Goal: Information Seeking & Learning: Learn about a topic

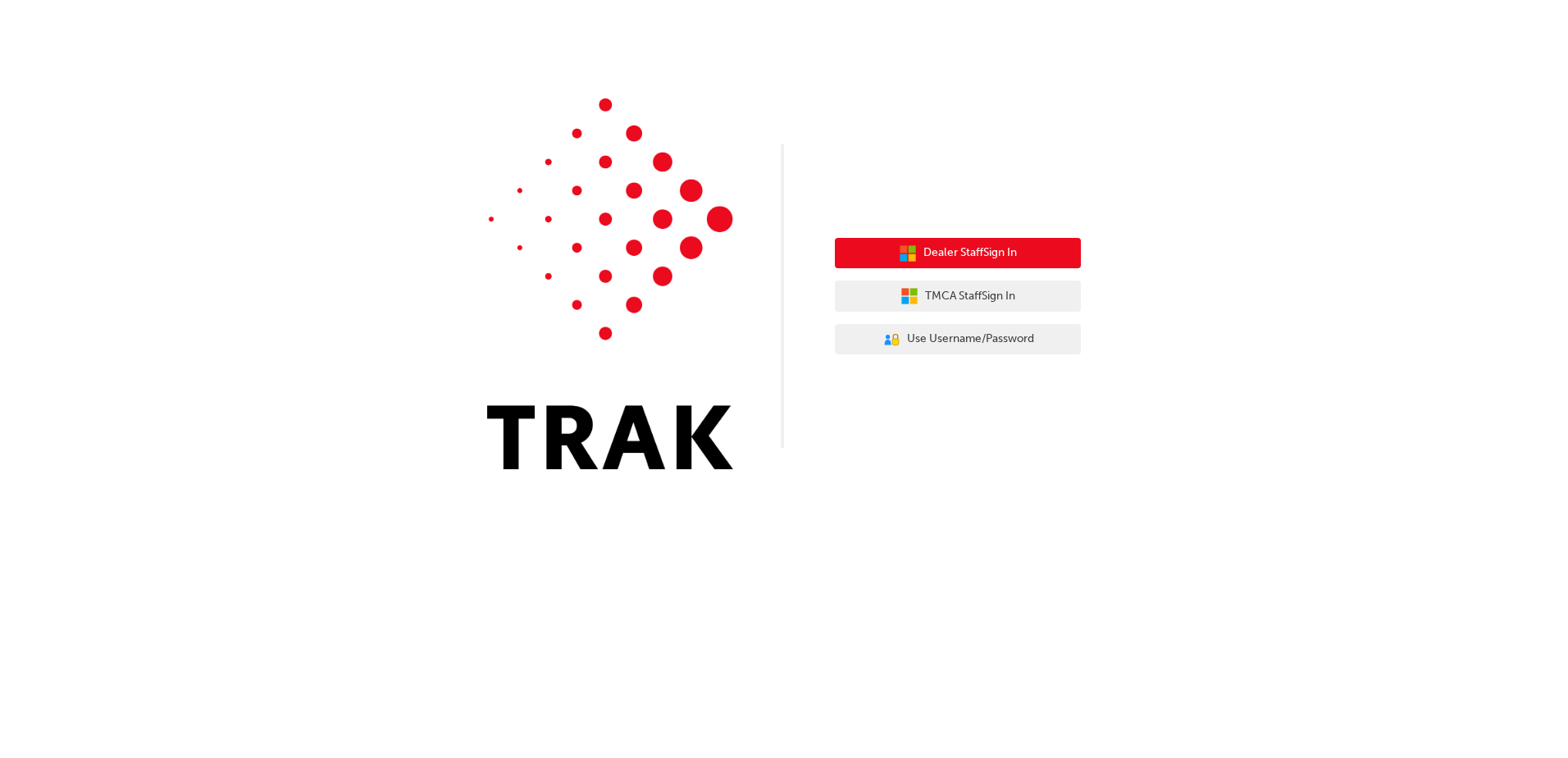
click at [985, 242] on button "Dealer Staff Sign In" at bounding box center [958, 253] width 246 height 31
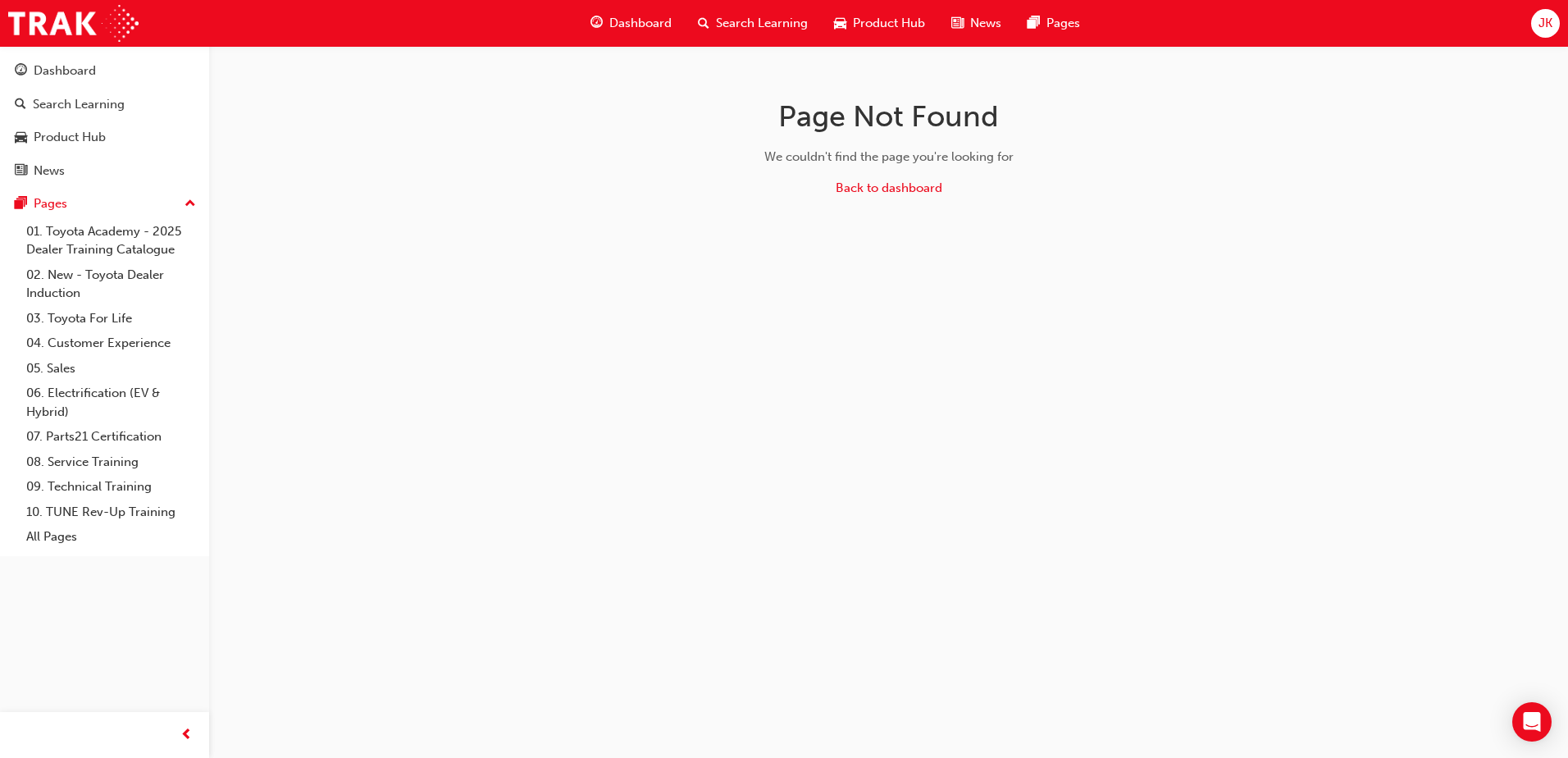
click at [764, 18] on span "Search Learning" at bounding box center [762, 22] width 92 height 19
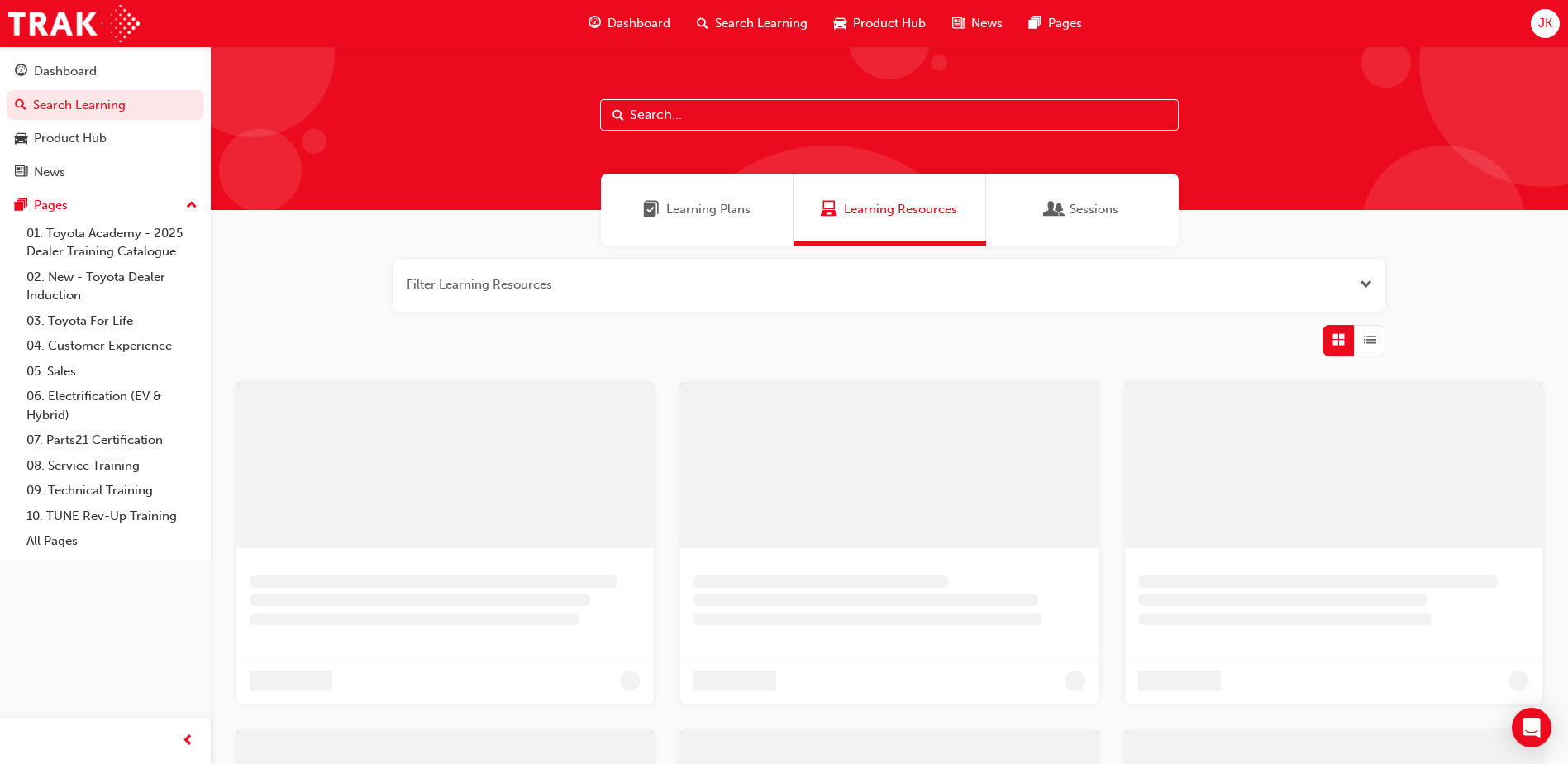
click at [746, 122] on input "text" at bounding box center [889, 115] width 579 height 31
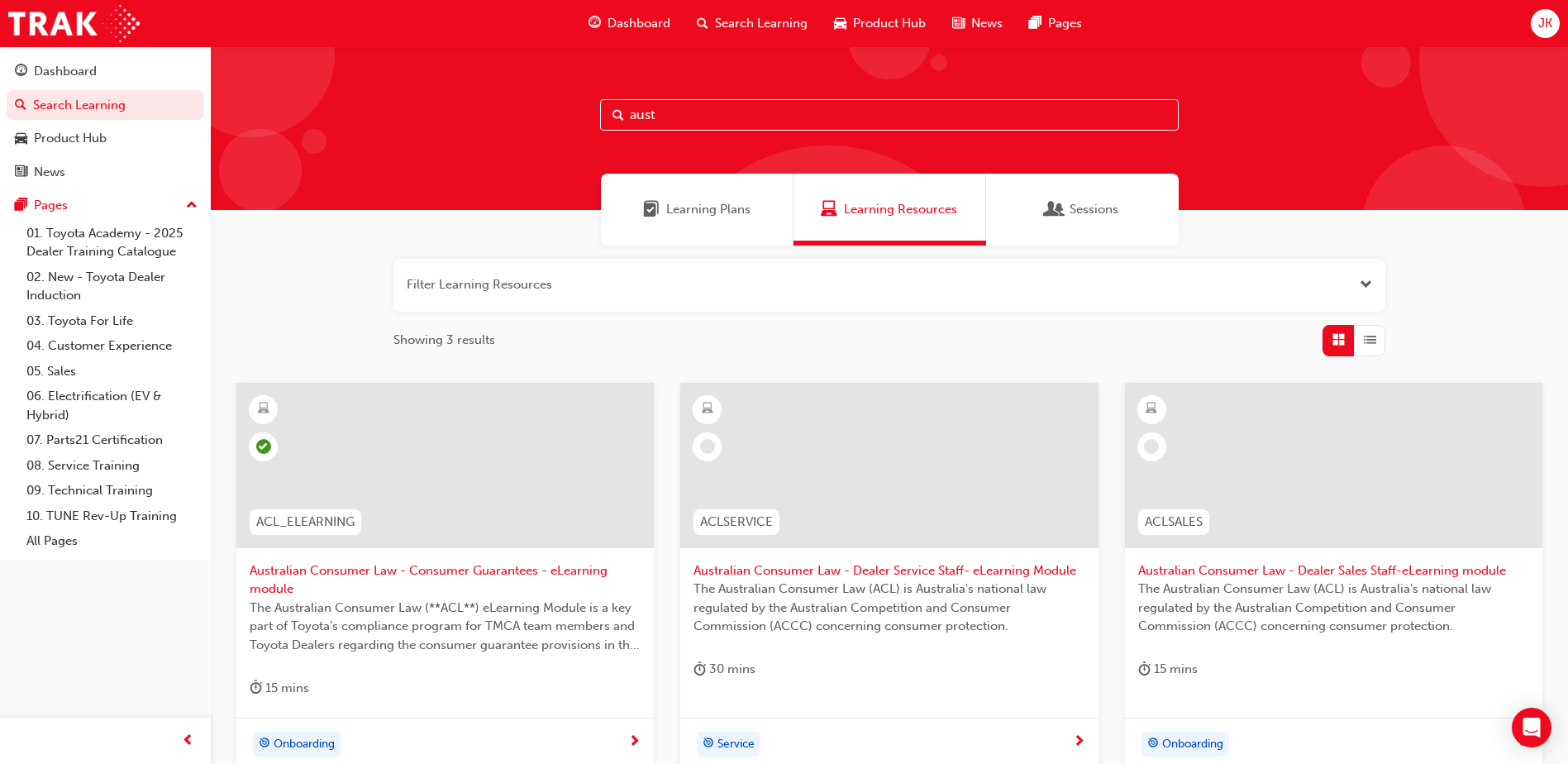
type input "aust"
click at [1155, 446] on span "learningRecordVerb_NONE-icon" at bounding box center [1151, 446] width 15 height 15
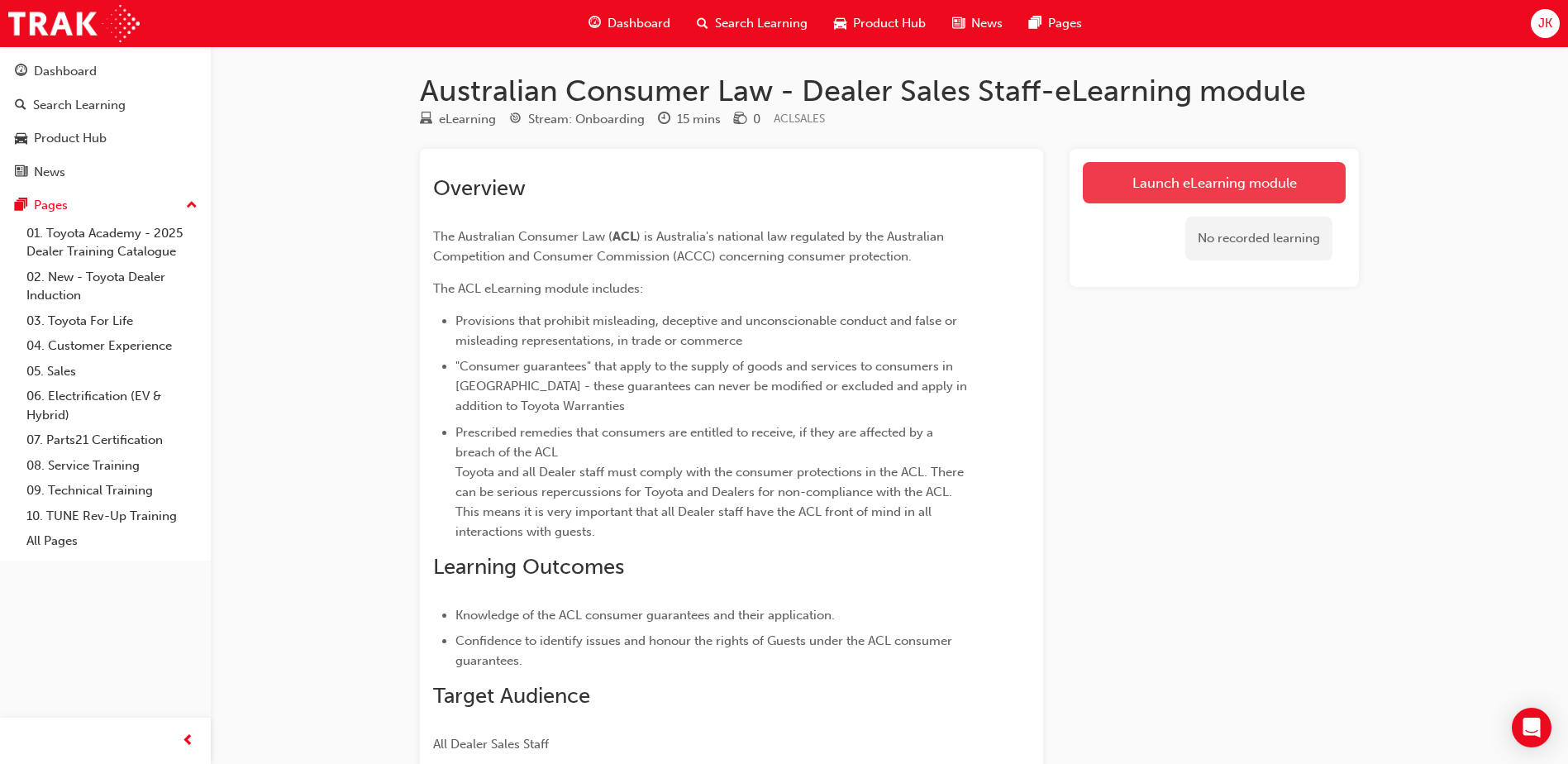
click at [1167, 184] on link "Launch eLearning module" at bounding box center [1214, 183] width 263 height 41
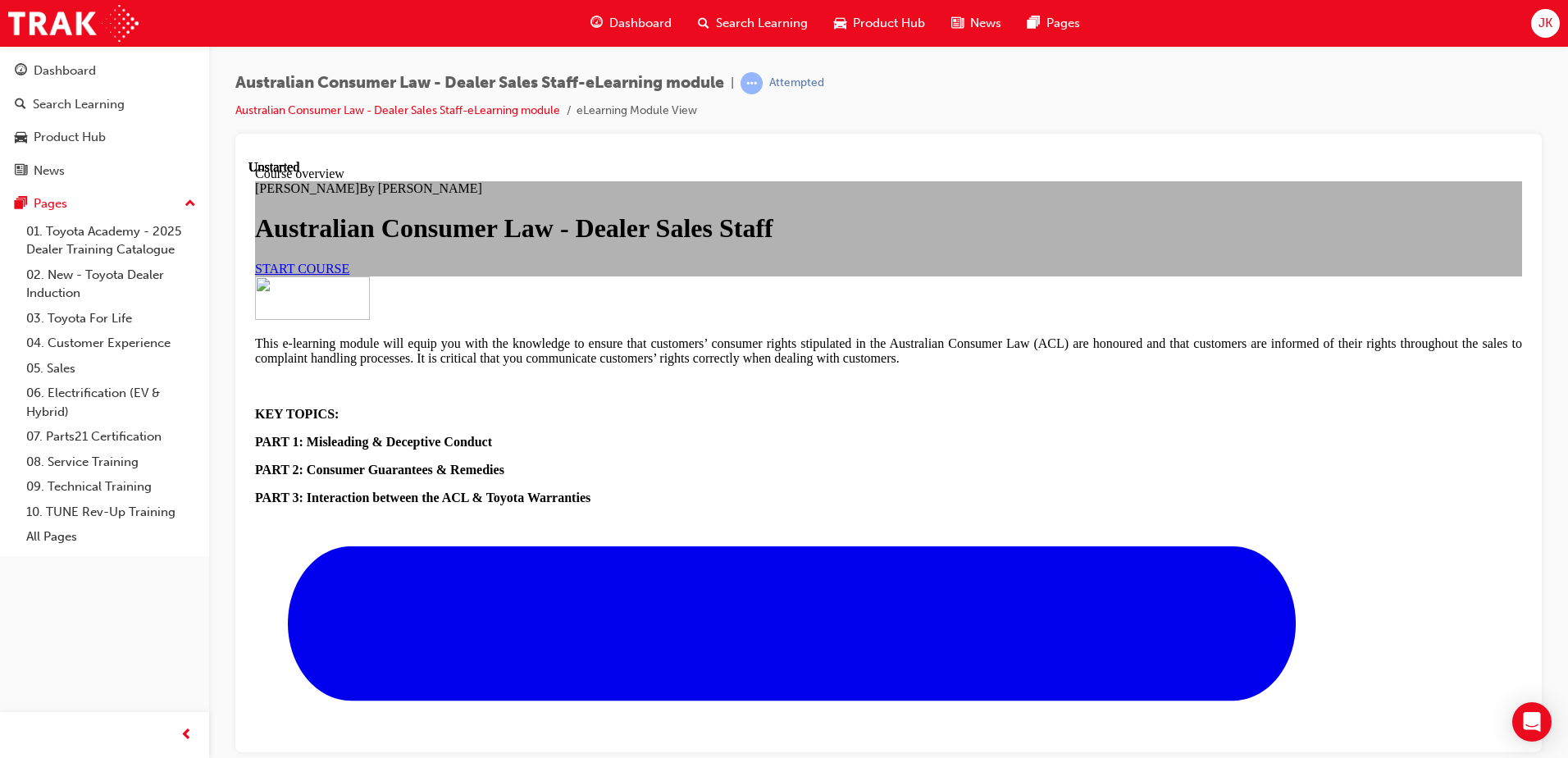
click at [349, 275] on span "START COURSE" at bounding box center [302, 268] width 95 height 14
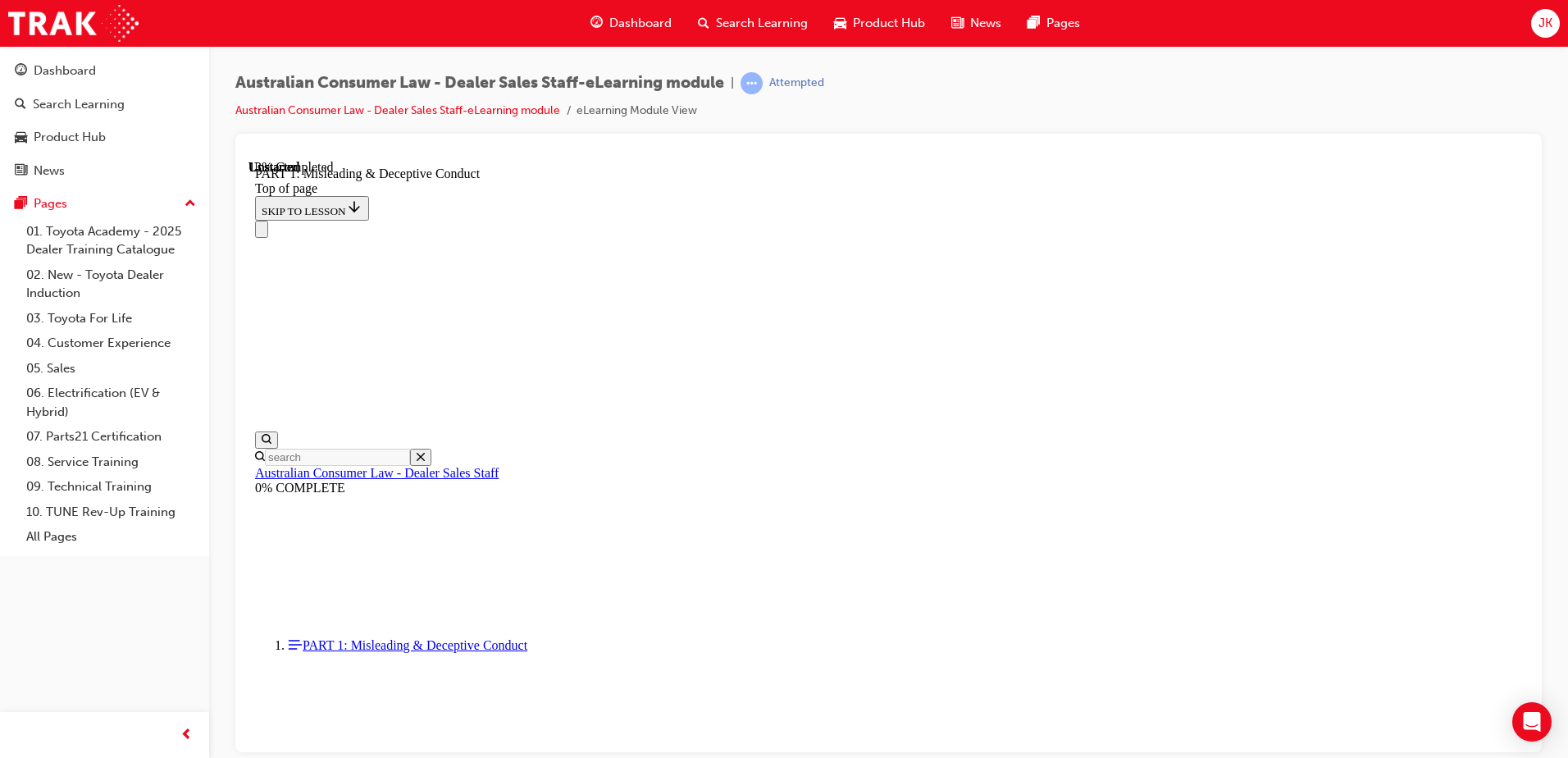
scroll to position [1215, 0]
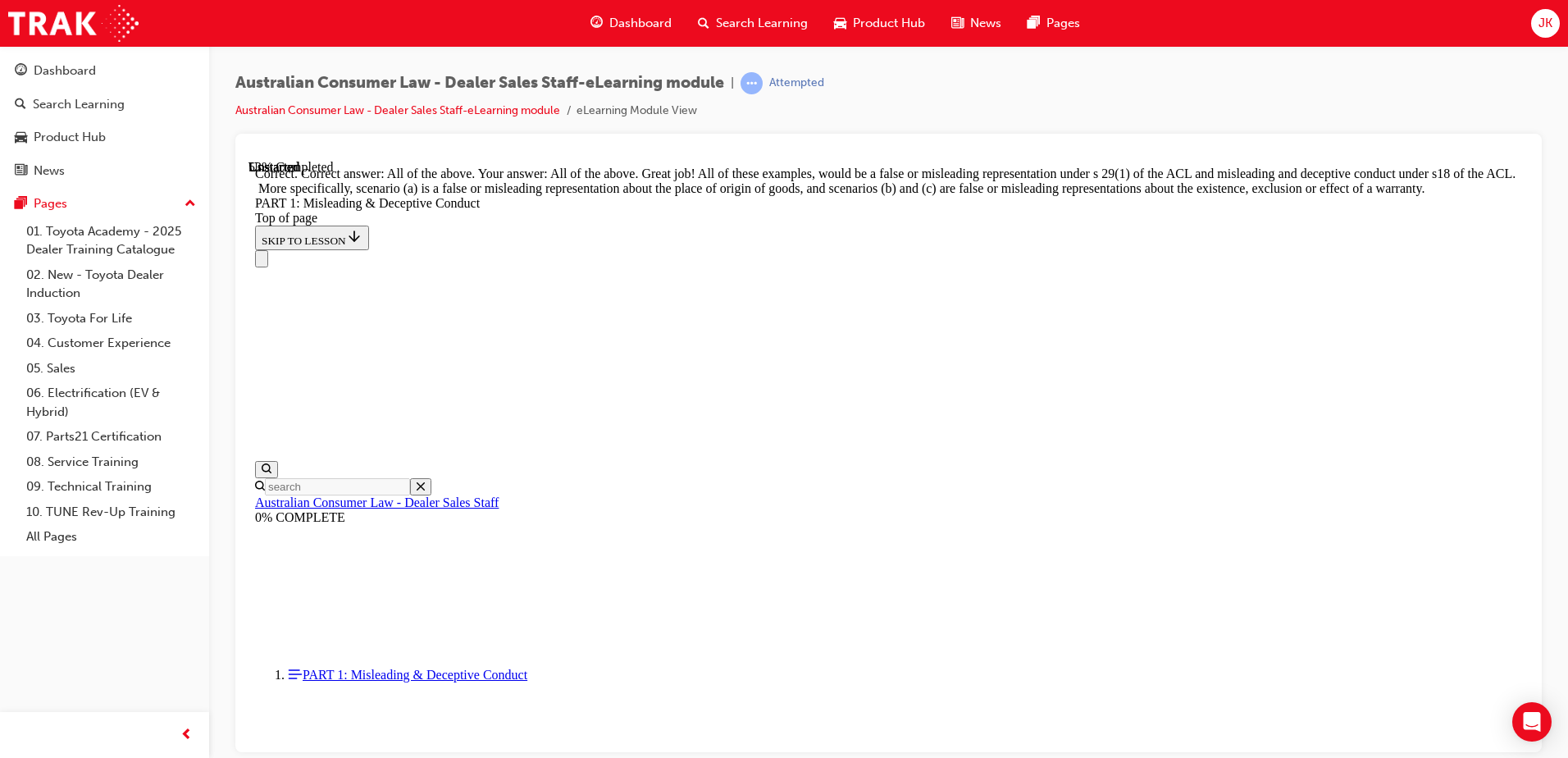
scroll to position [2817, 0]
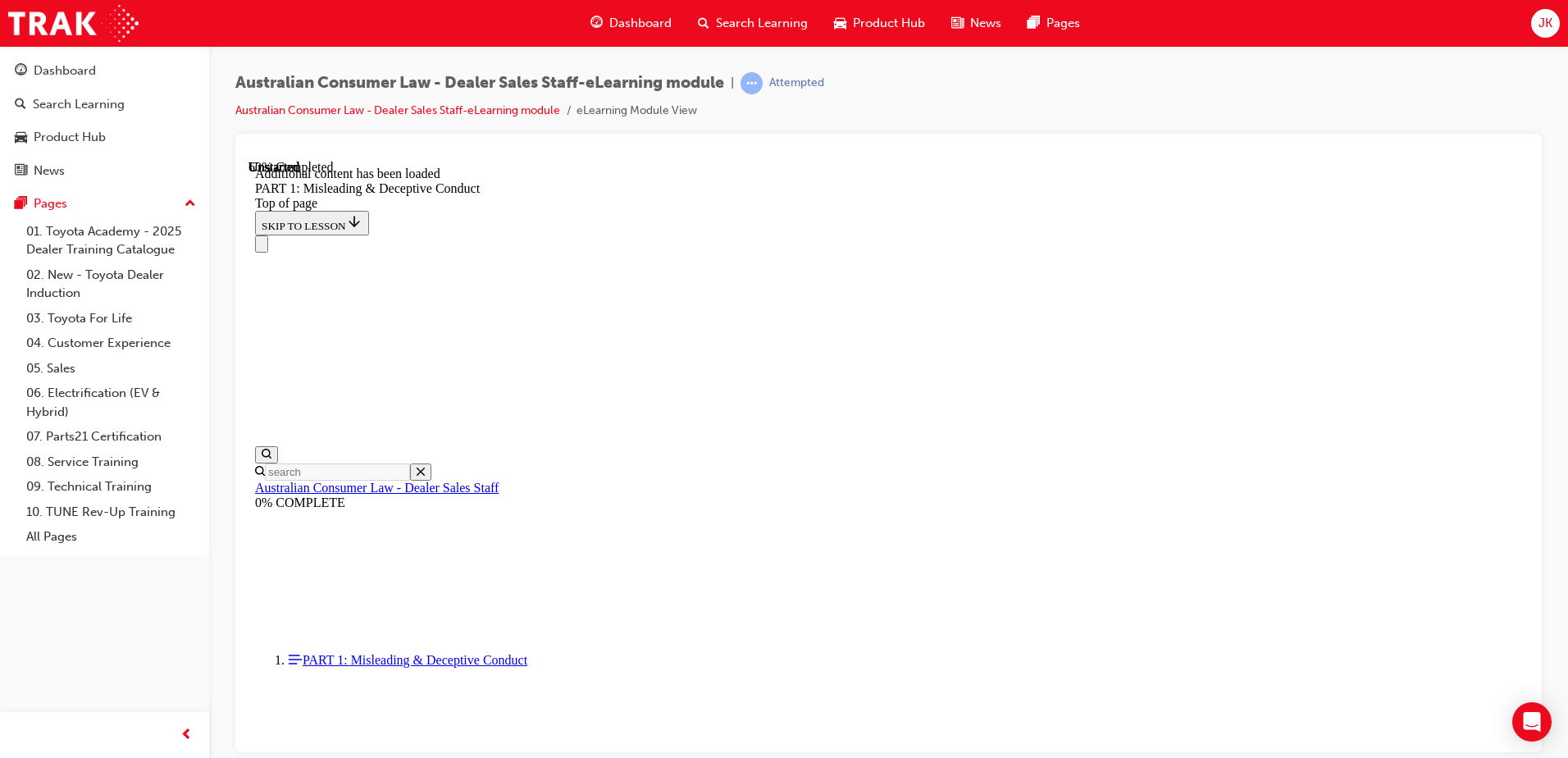
scroll to position [3235, 0]
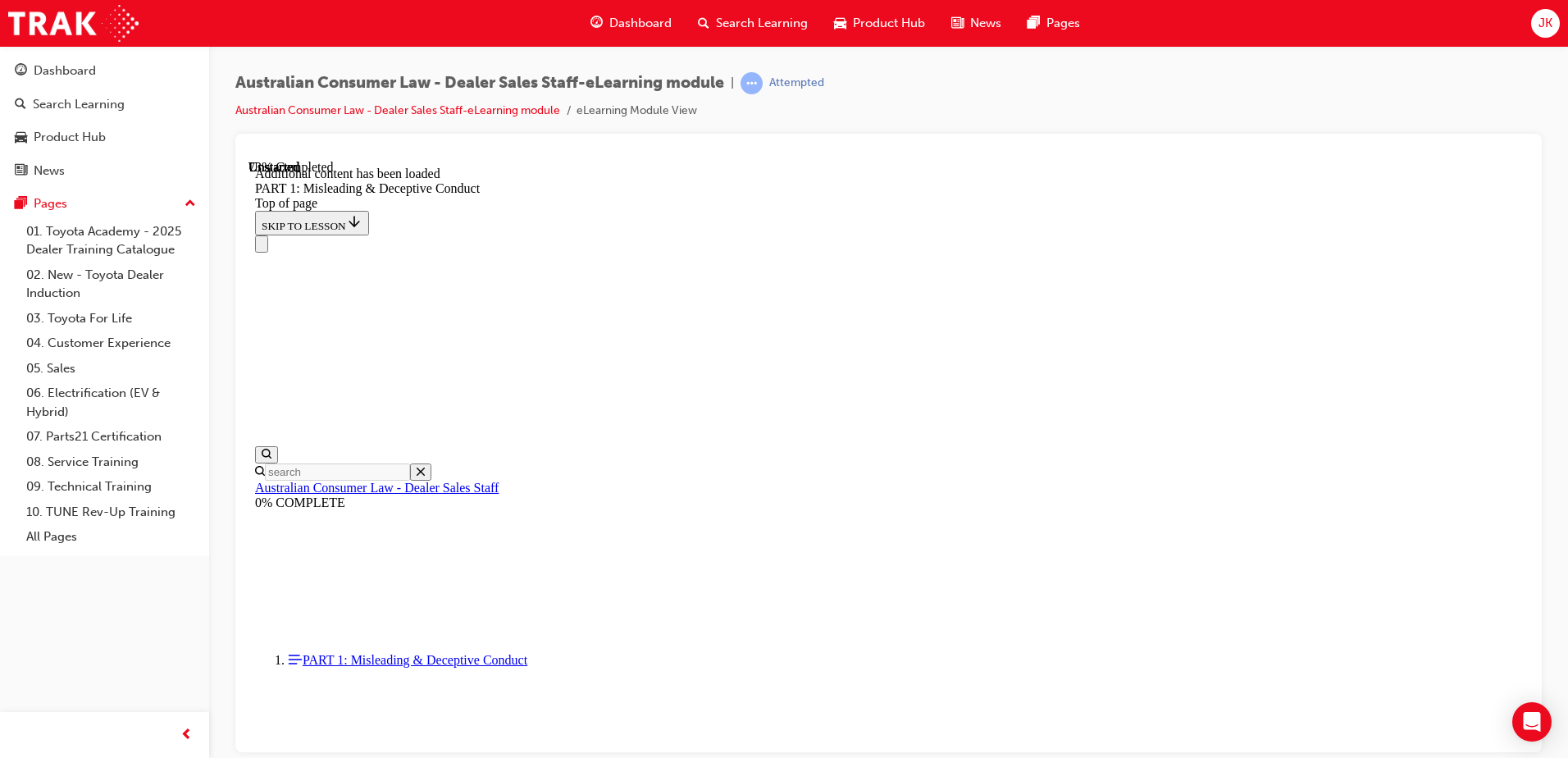
scroll to position [4005, 0]
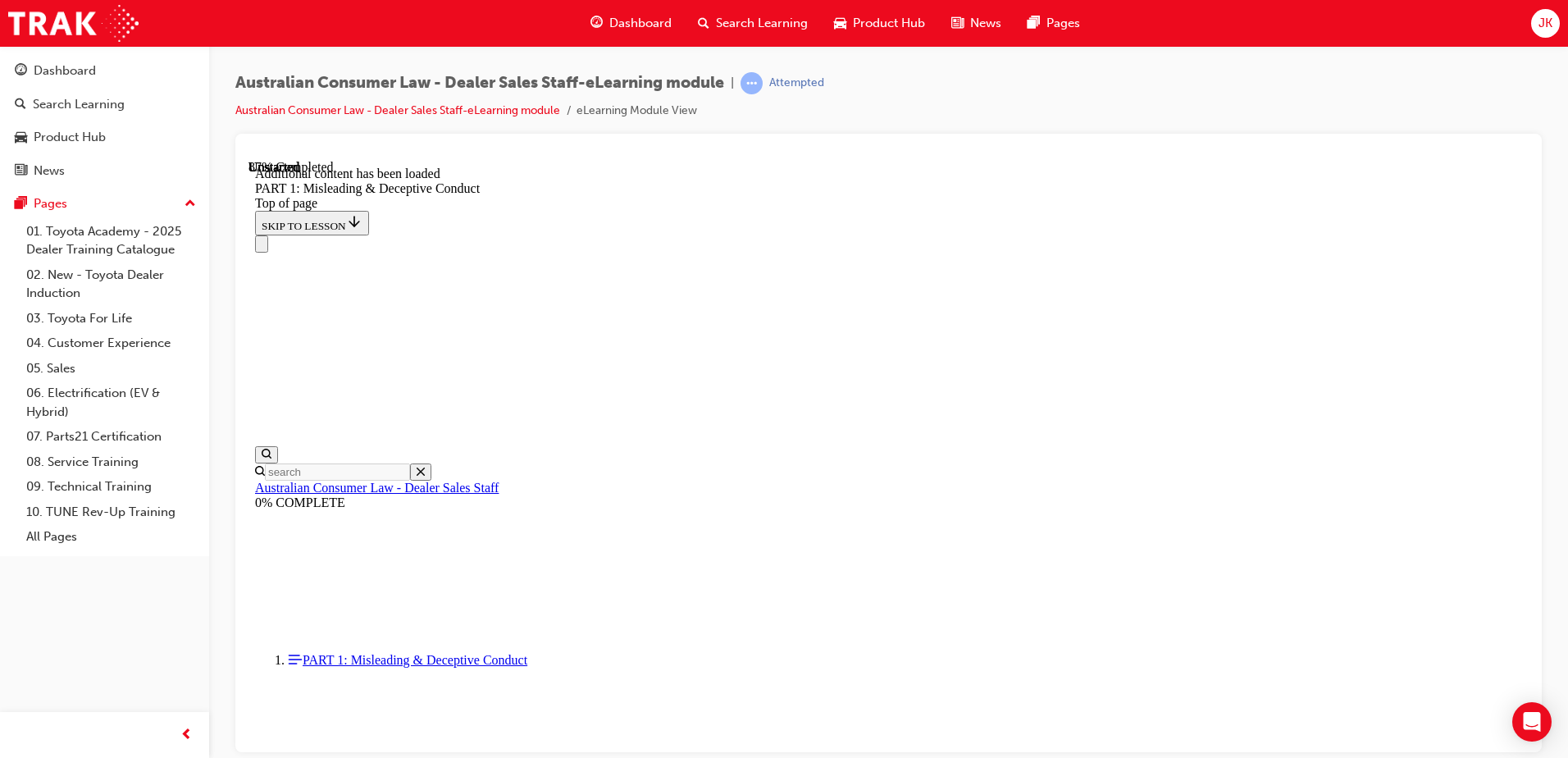
scroll to position [4449, 0]
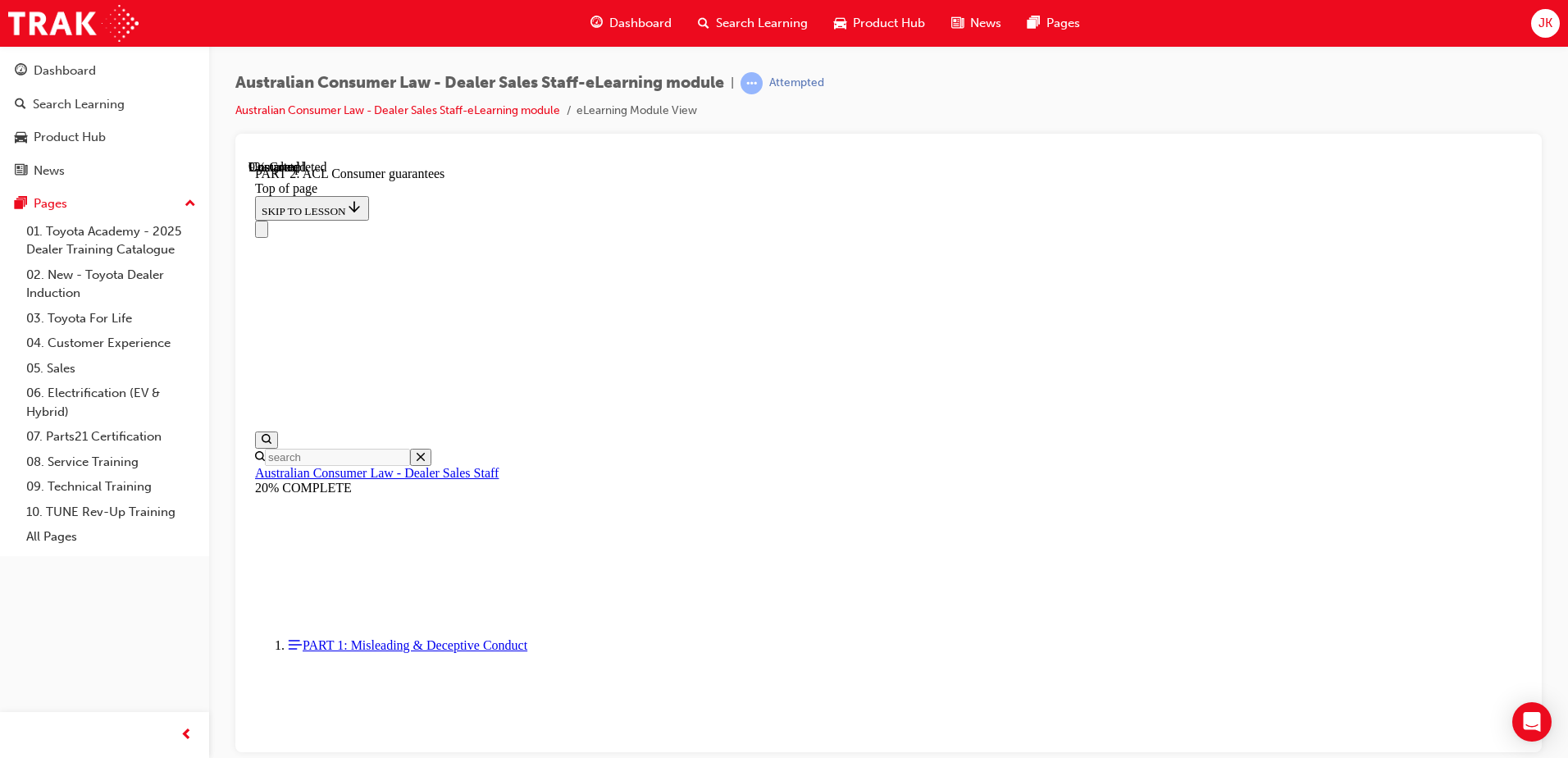
scroll to position [2630, 0]
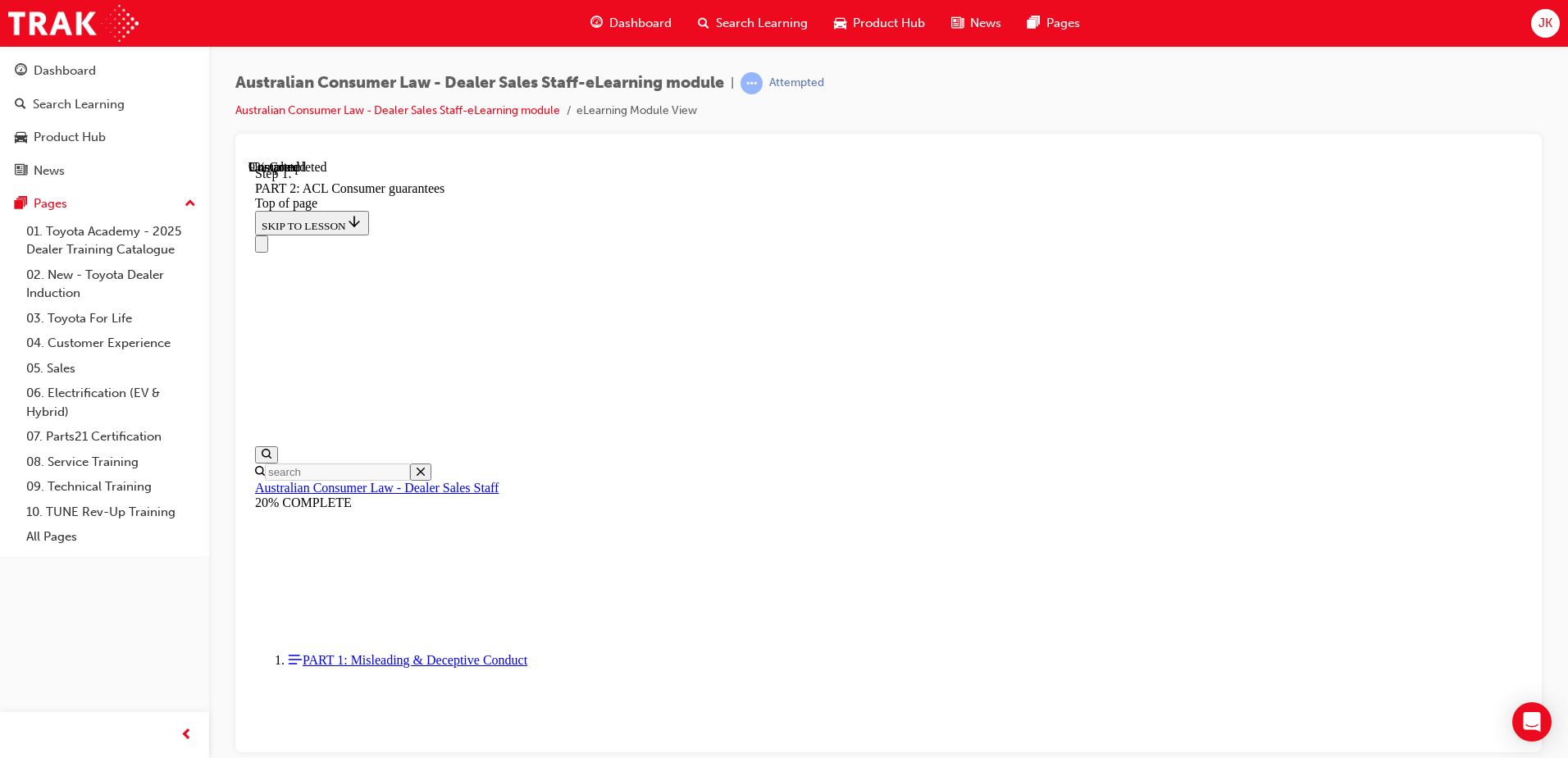
scroll to position [2658, 0]
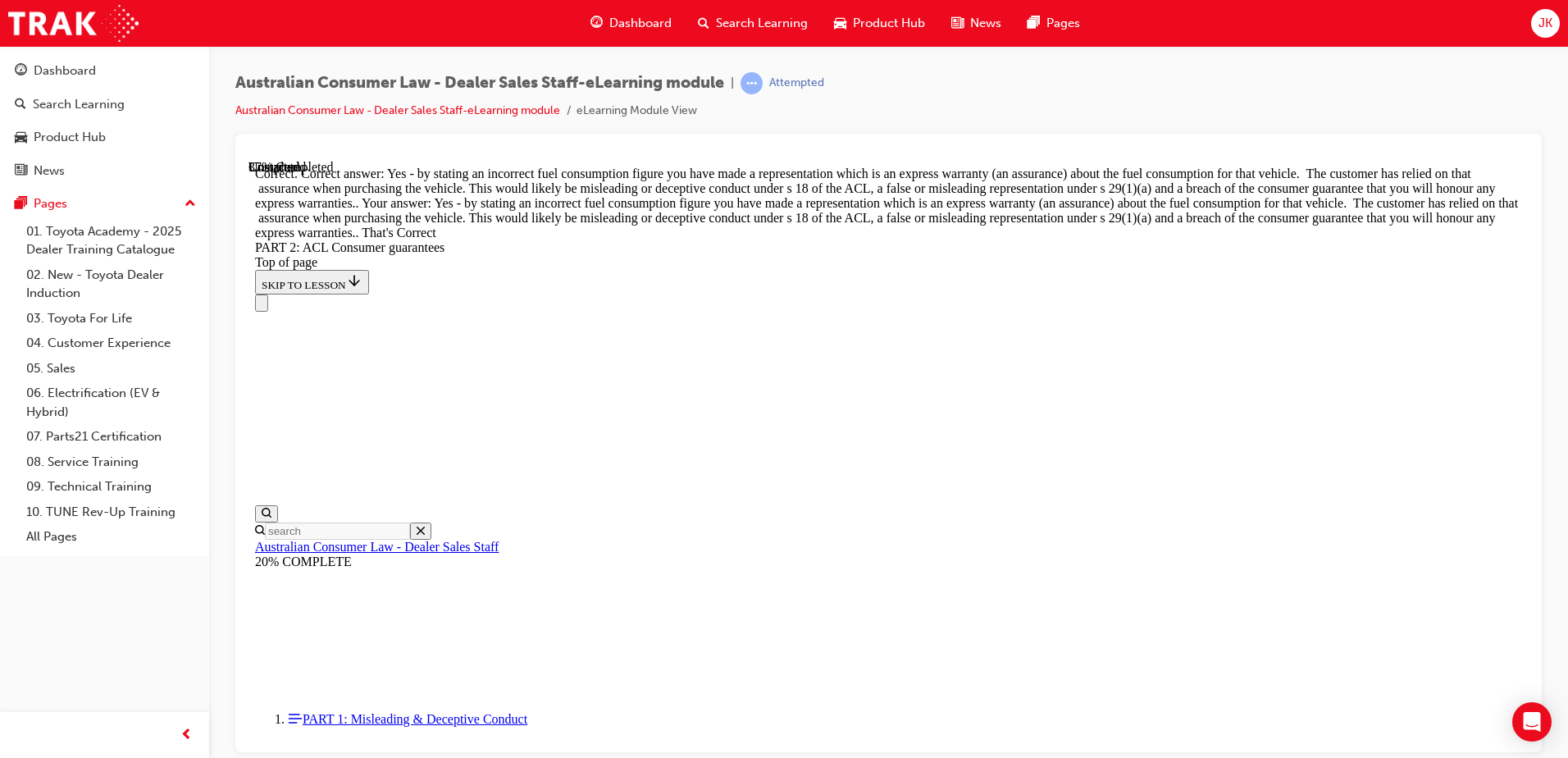
scroll to position [7480, 0]
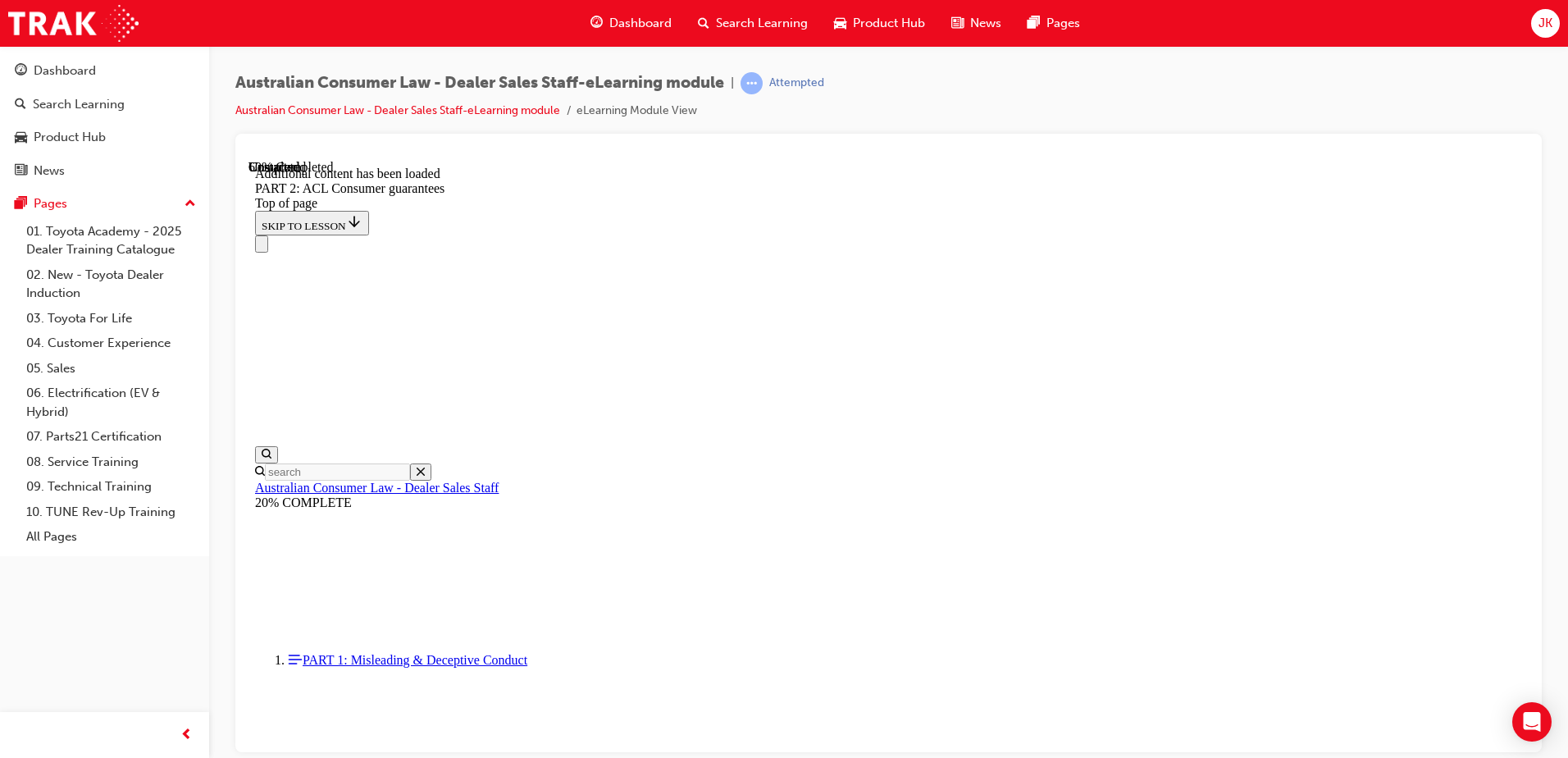
scroll to position [10193, 0]
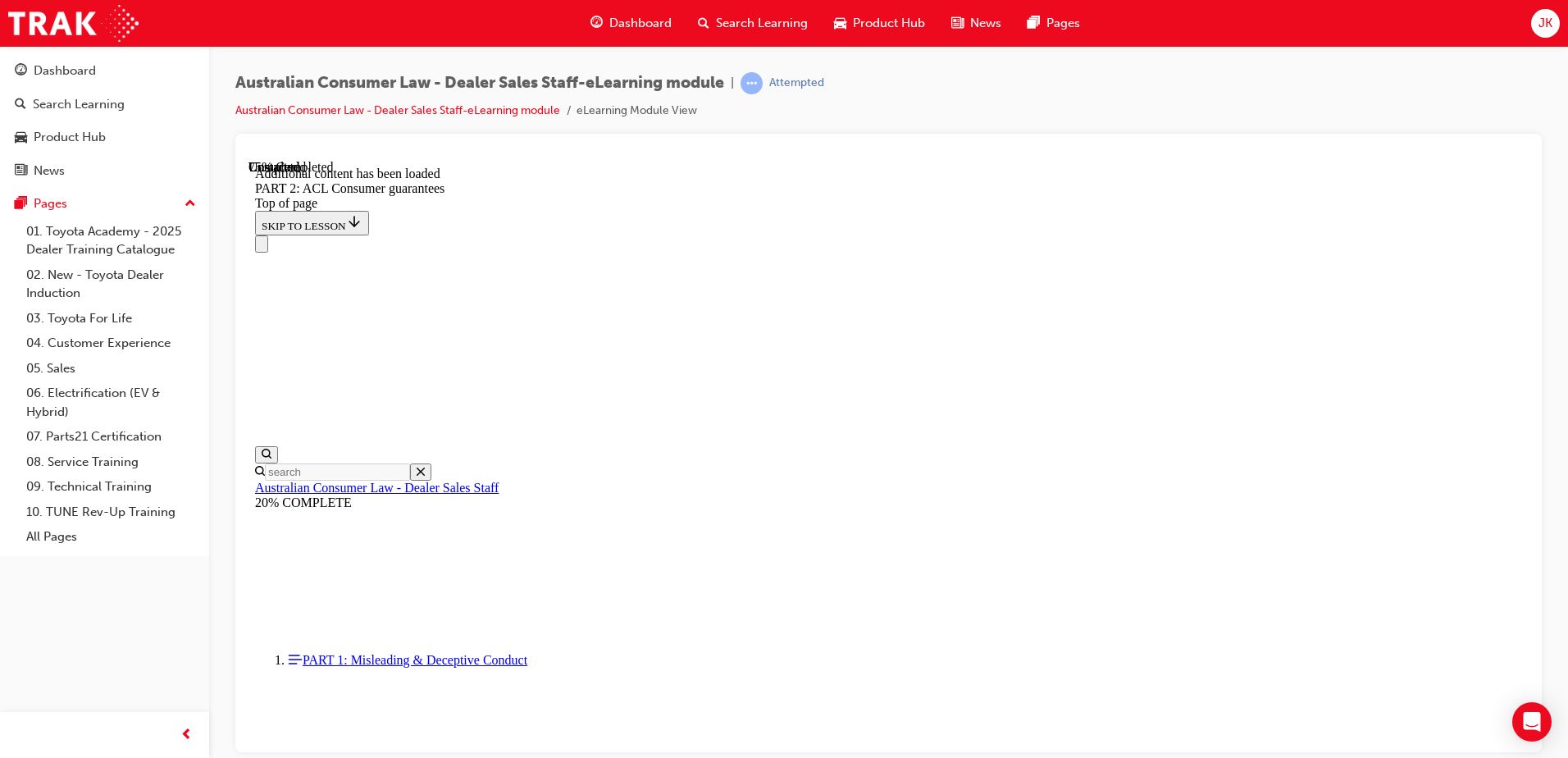
scroll to position [13743, 0]
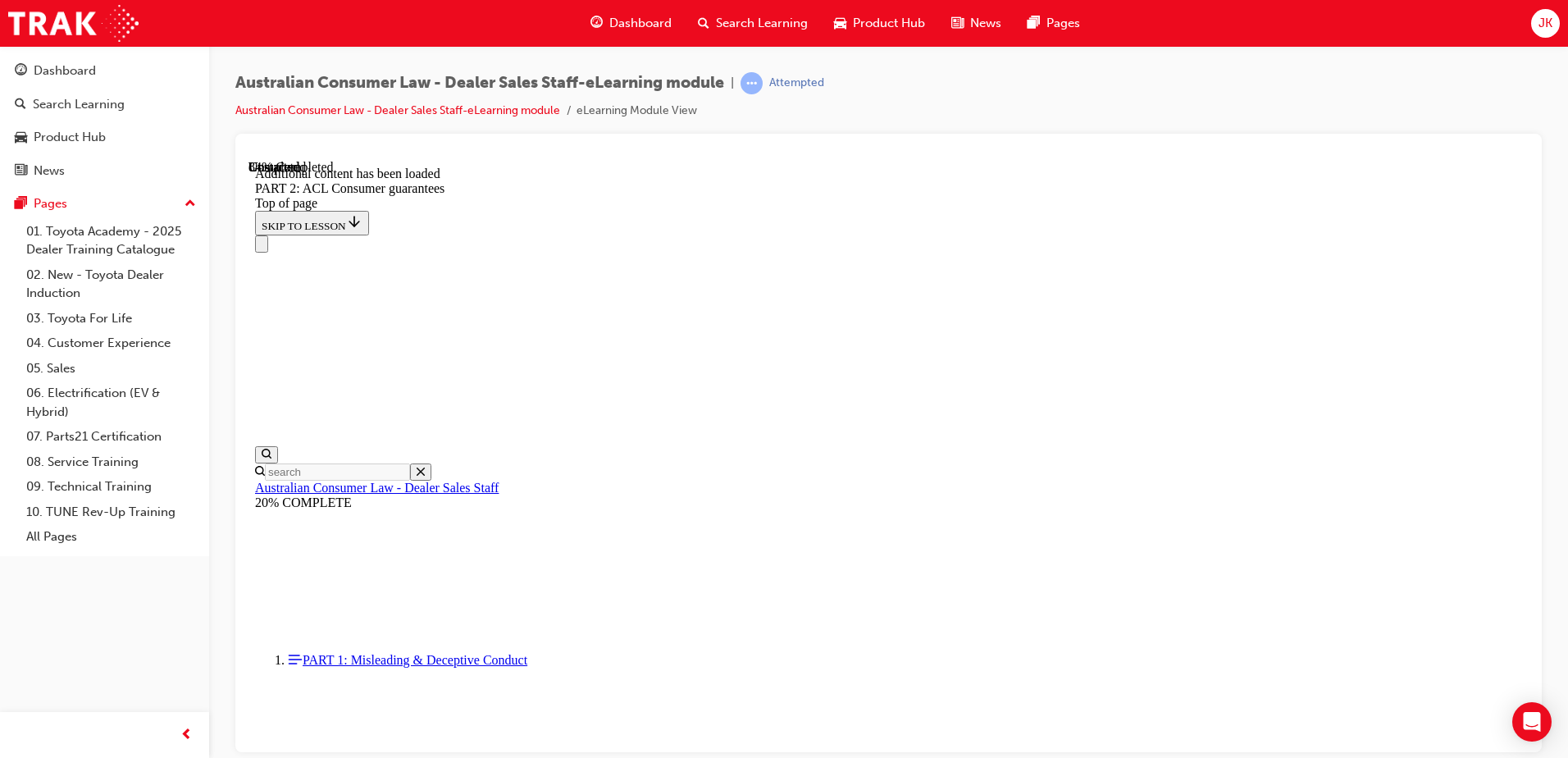
scroll to position [15965, 0]
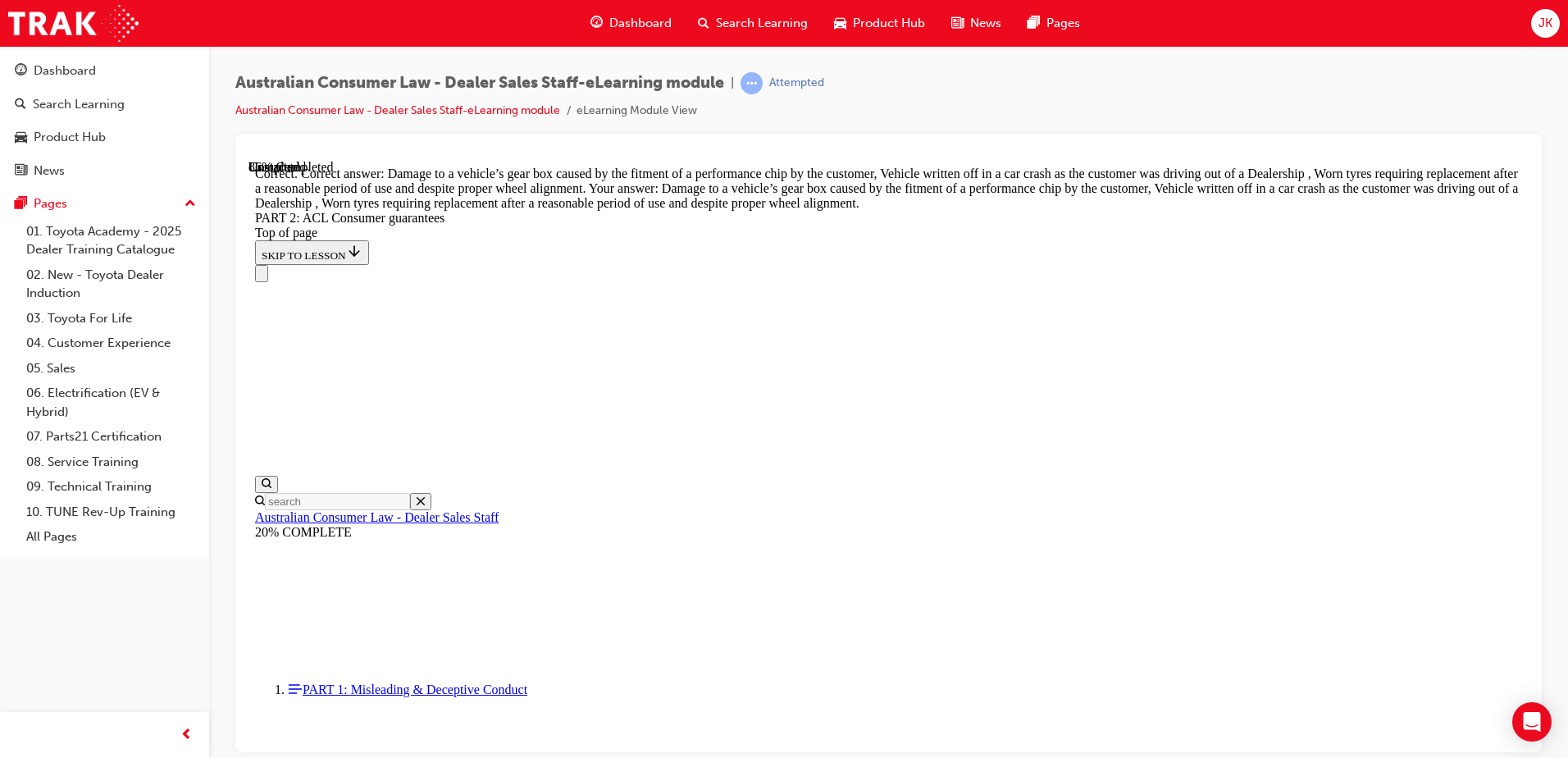
scroll to position [16302, 0]
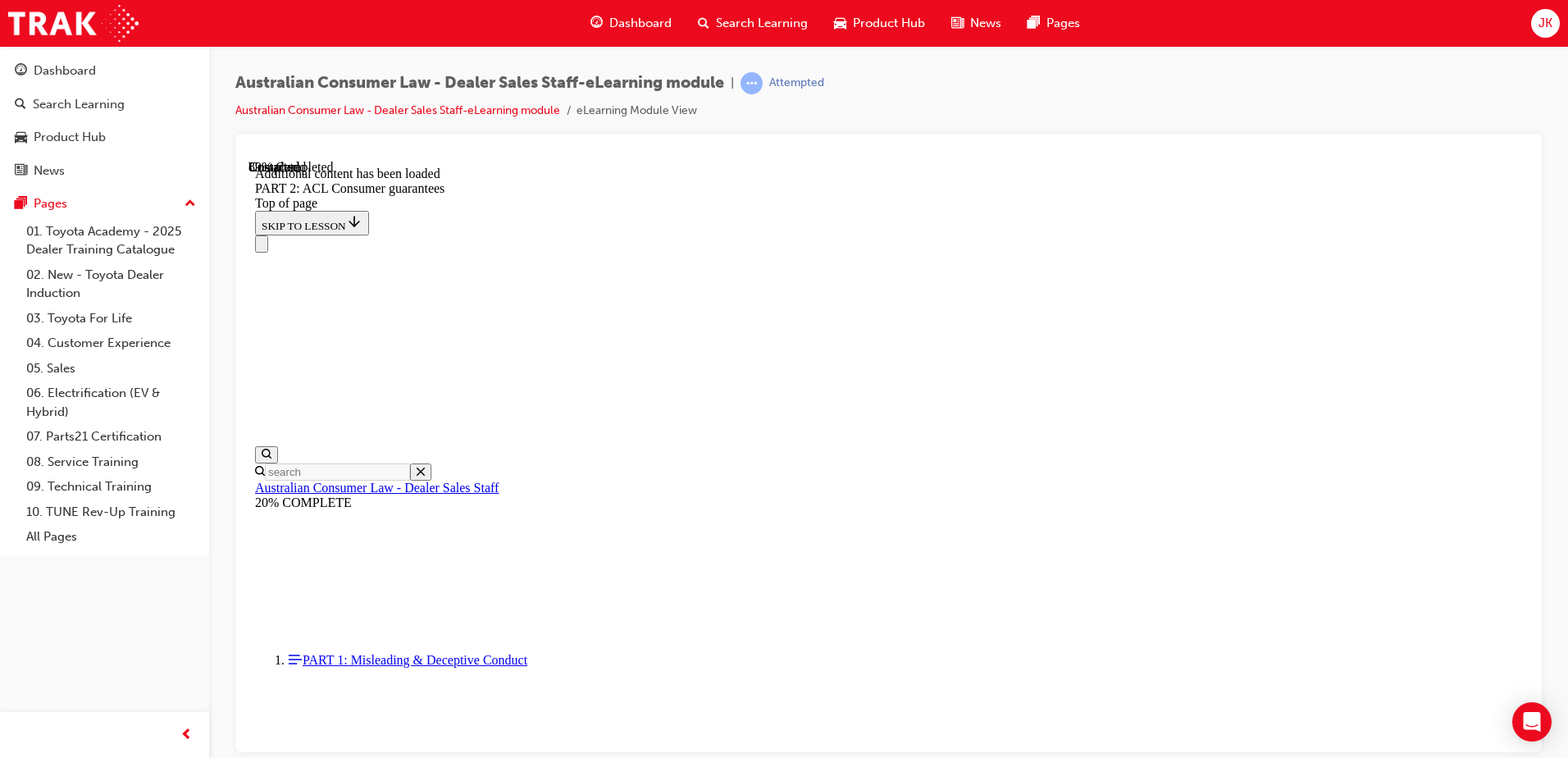
scroll to position [17728, 0]
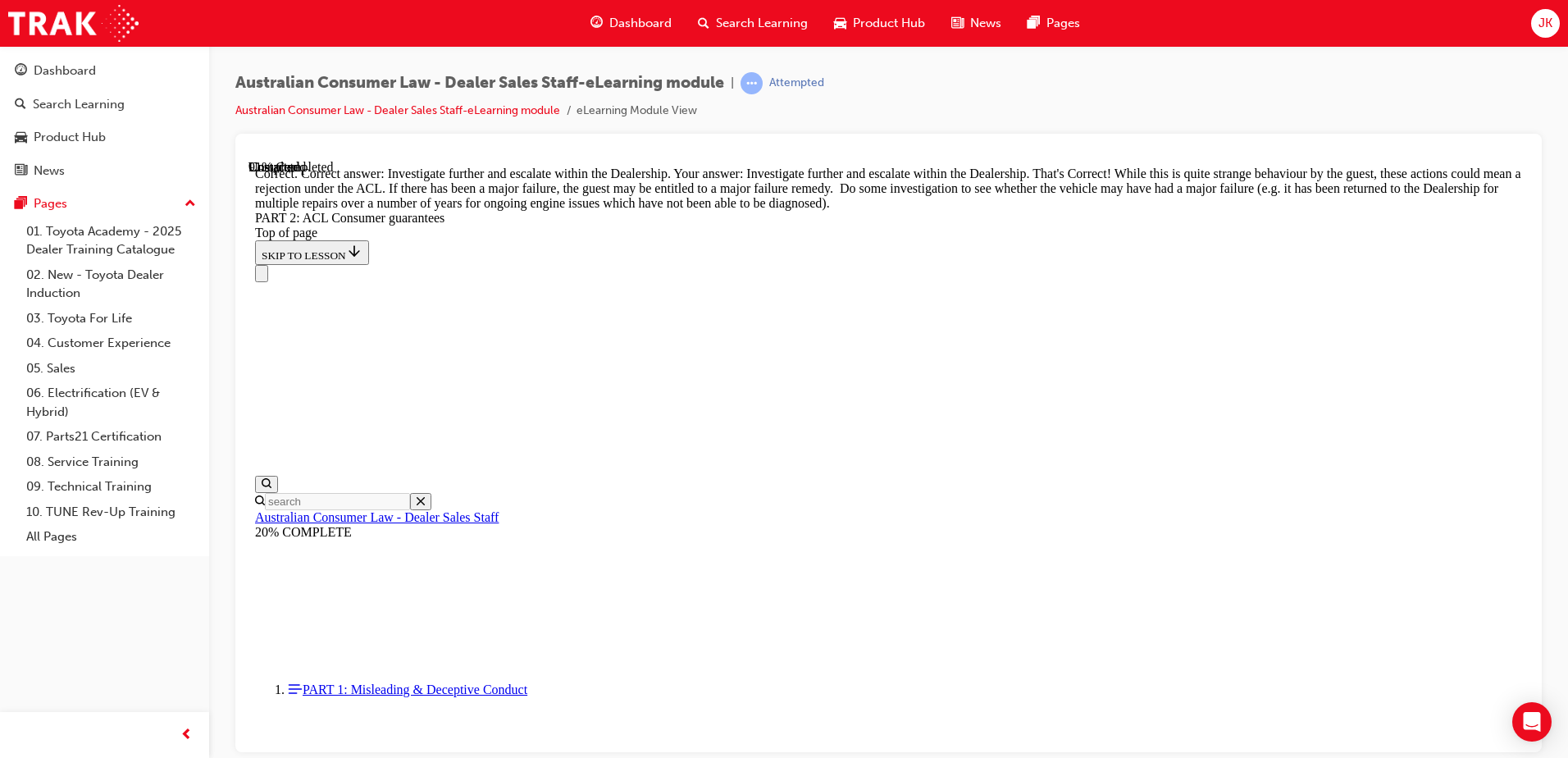
scroll to position [18280, 0]
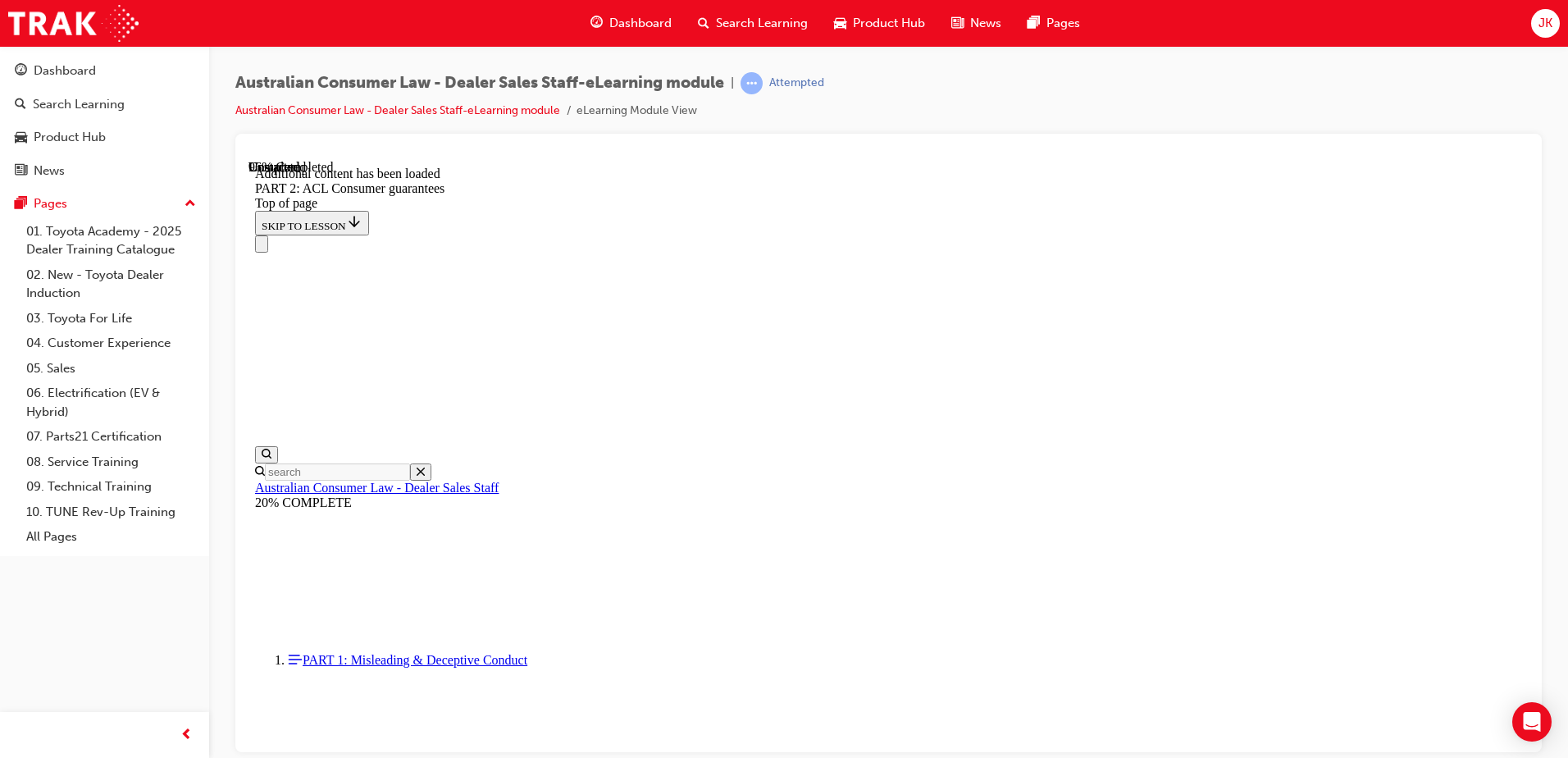
scroll to position [19680, 0]
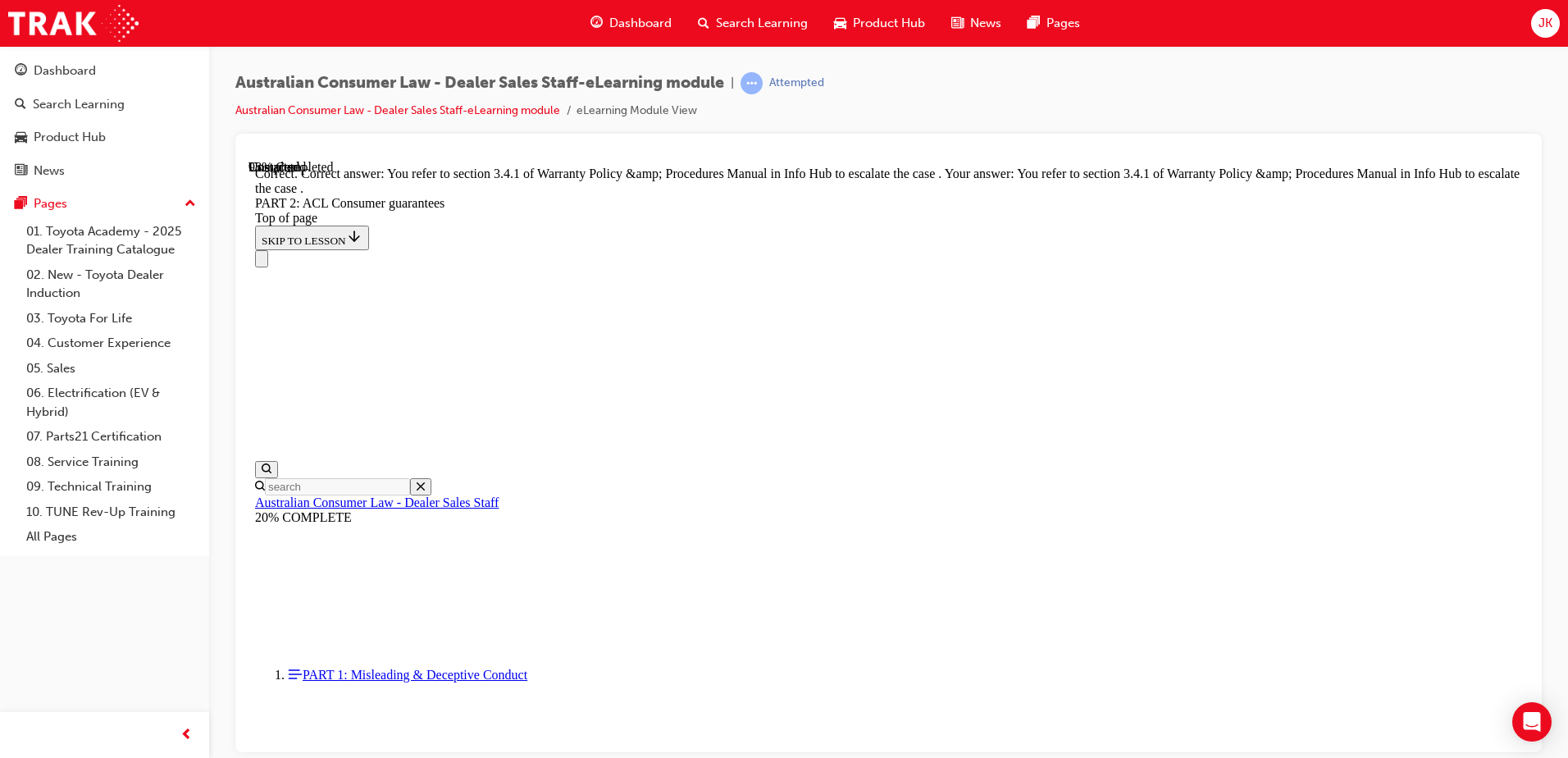
scroll to position [20591, 0]
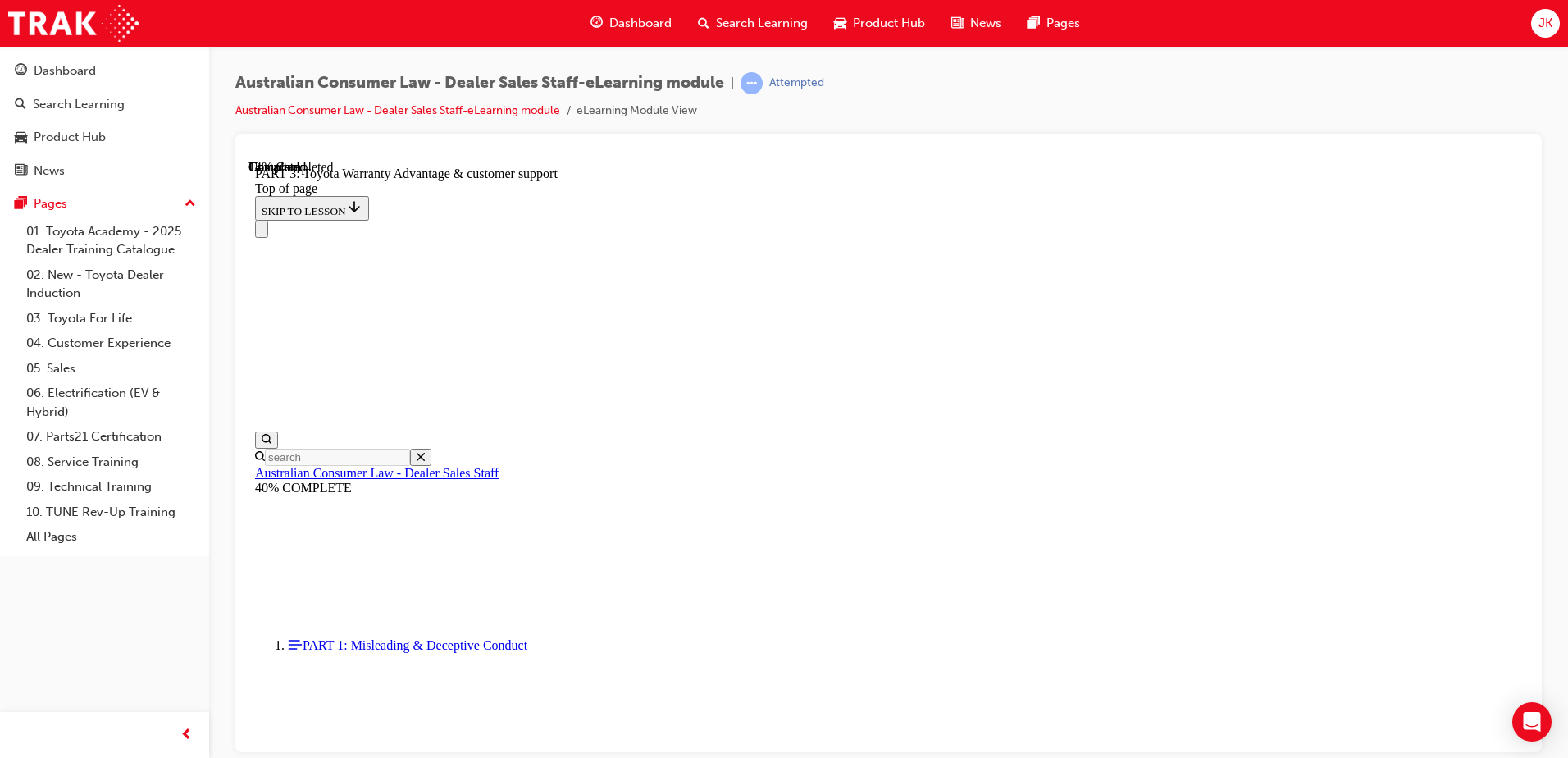
scroll to position [1191, 0]
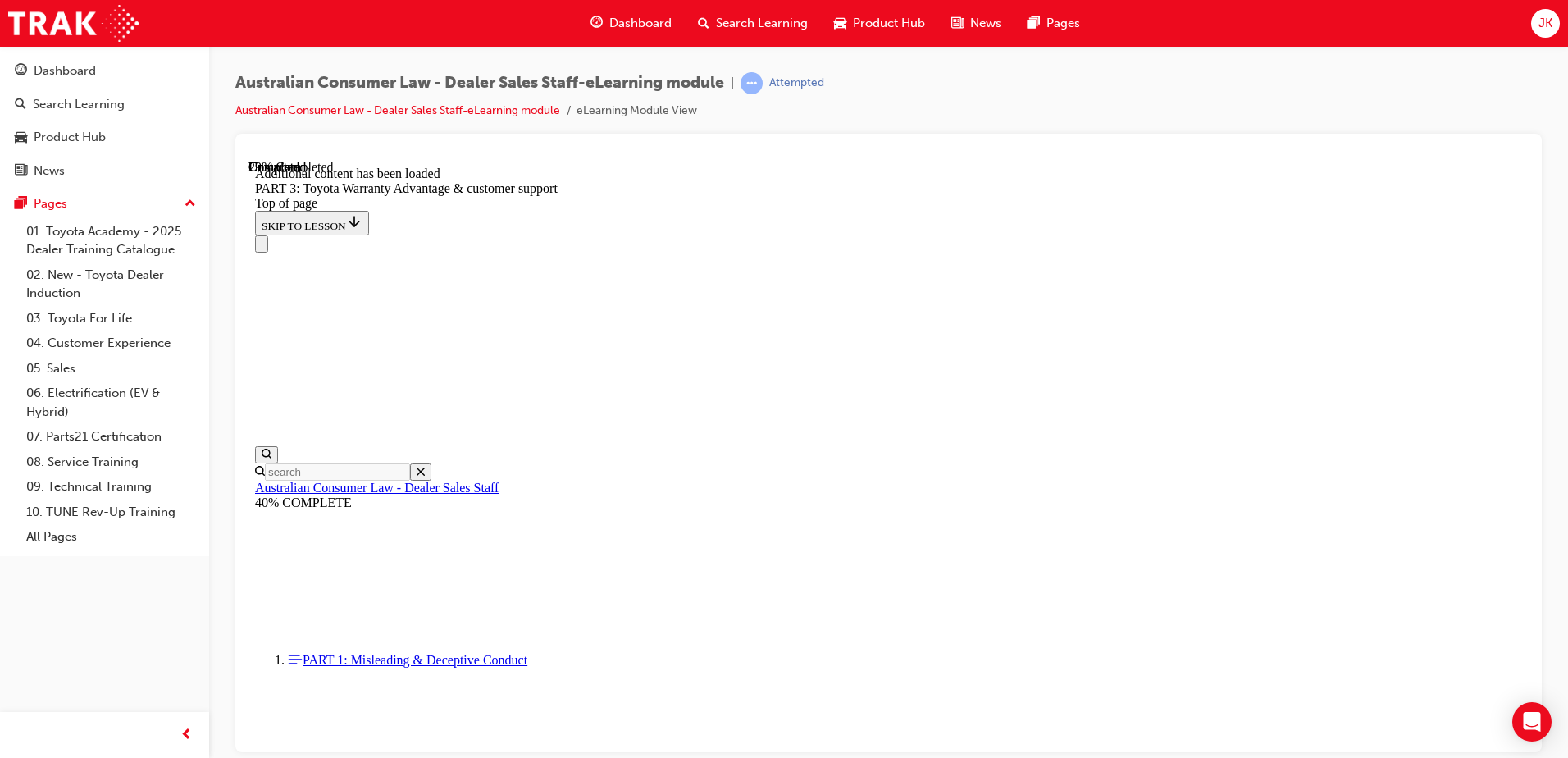
scroll to position [1914, 0]
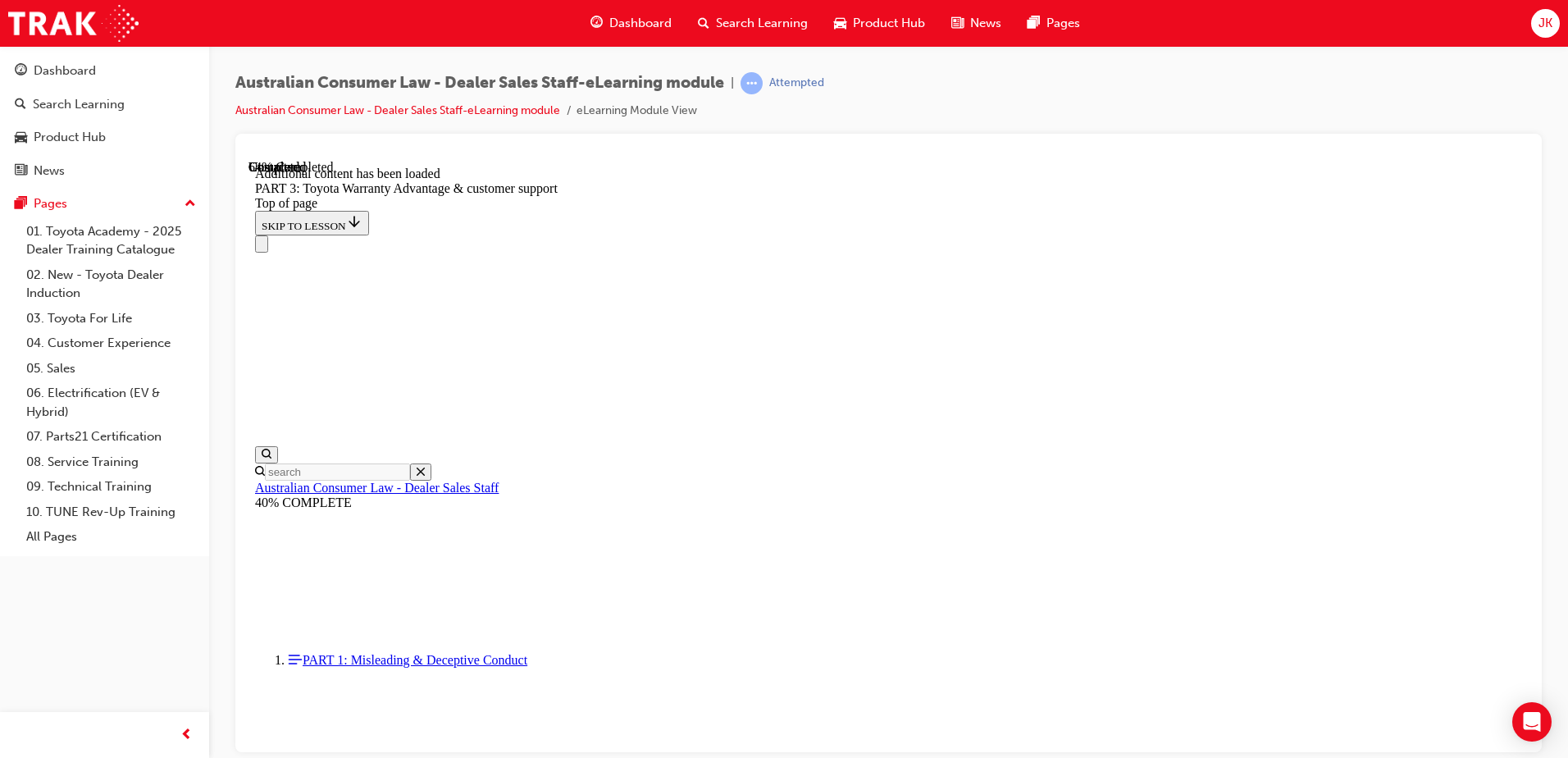
scroll to position [4521, 0]
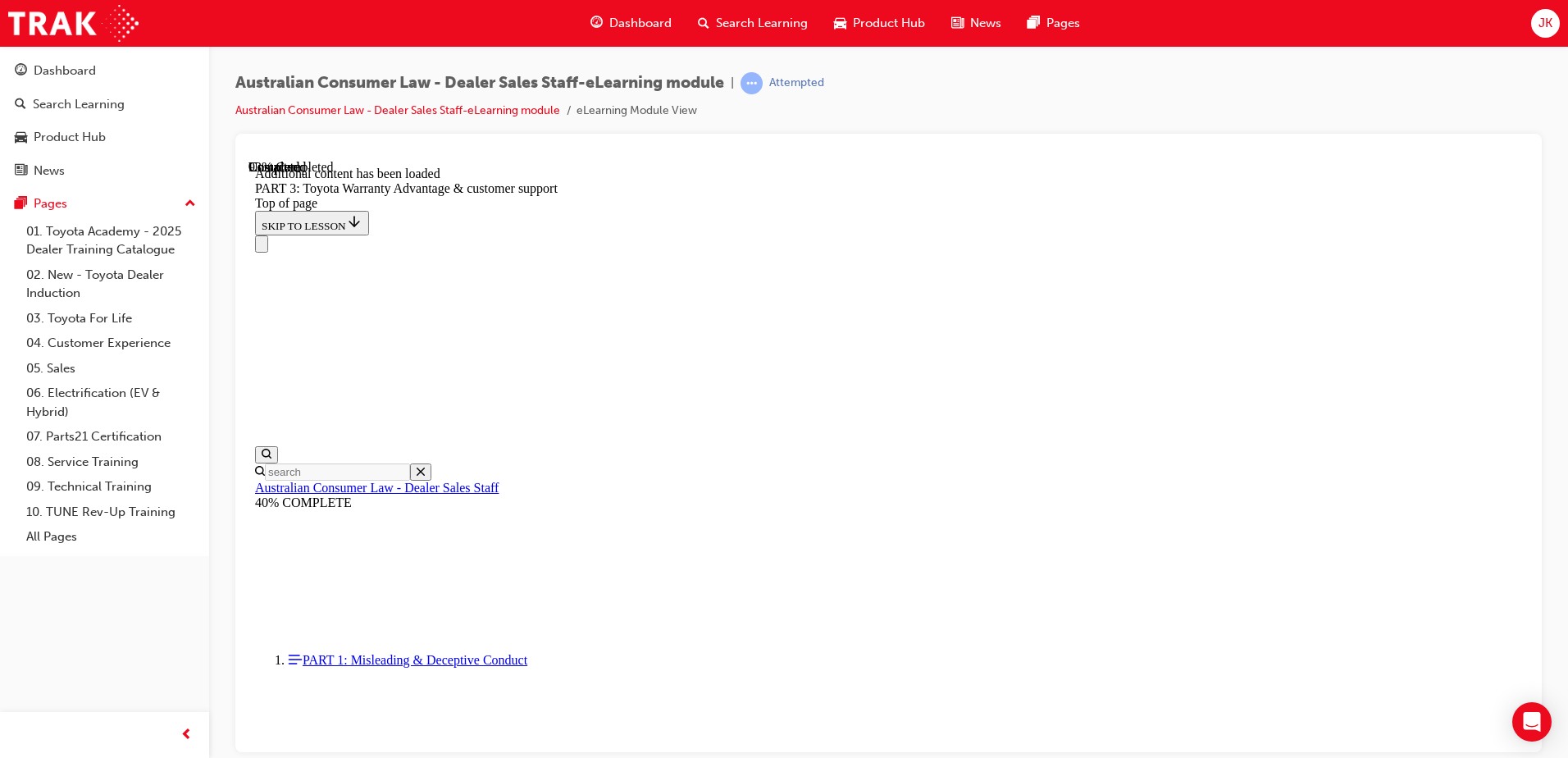
scroll to position [5207, 0]
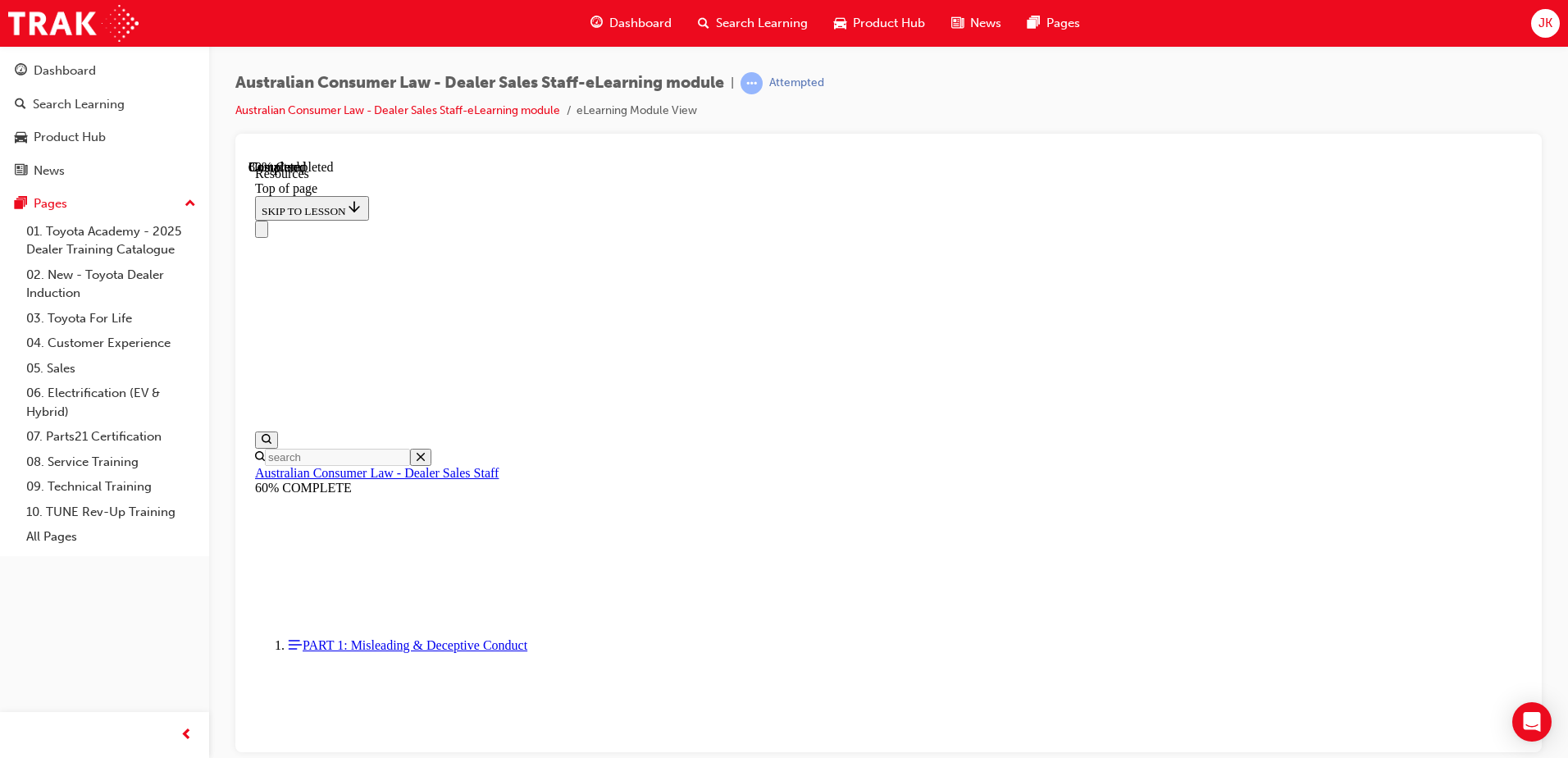
scroll to position [829, 0]
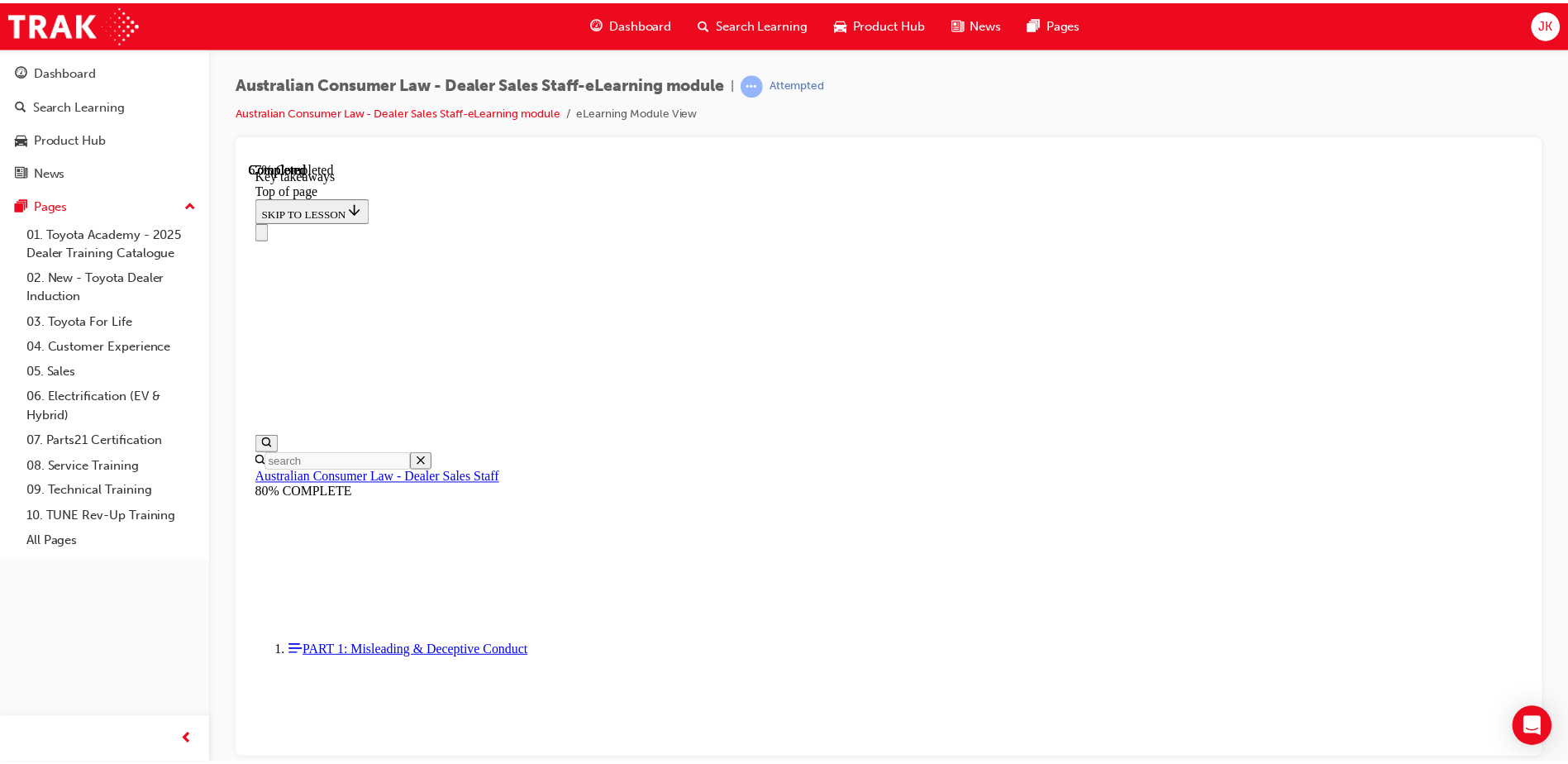
scroll to position [371, 0]
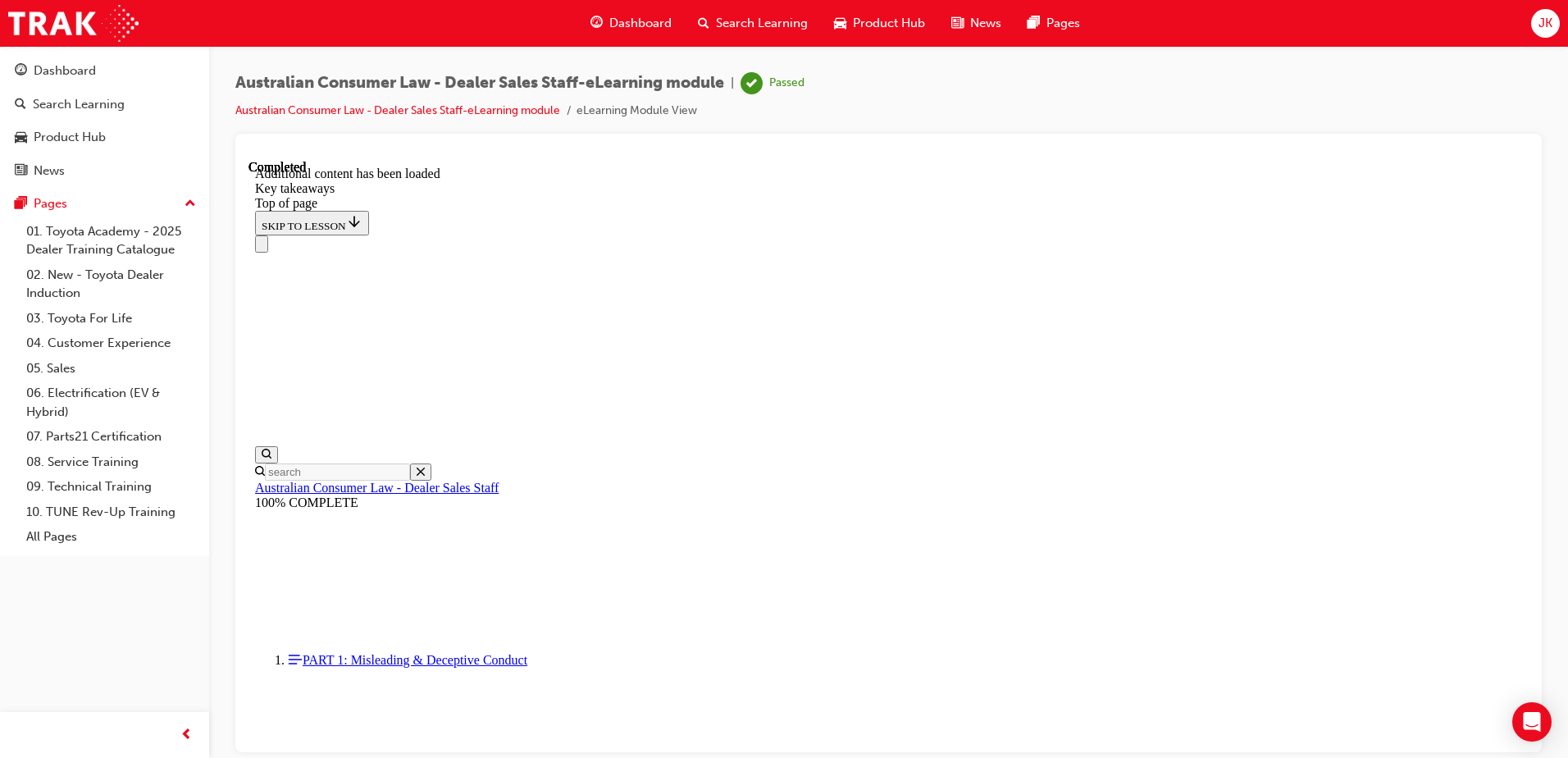
click at [773, 22] on span "Search Learning" at bounding box center [762, 22] width 92 height 19
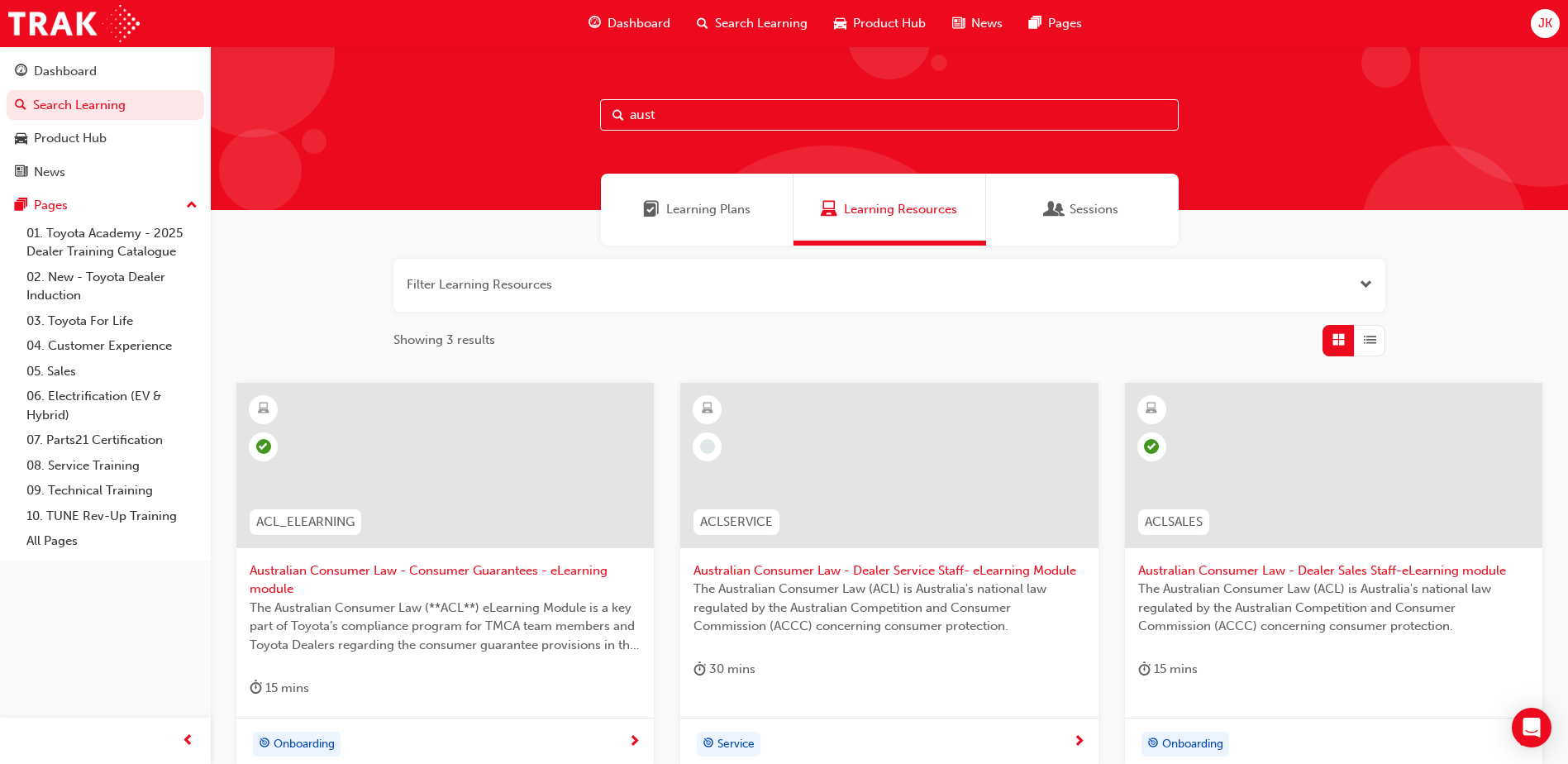
click at [1551, 21] on span "JK" at bounding box center [1545, 23] width 14 height 19
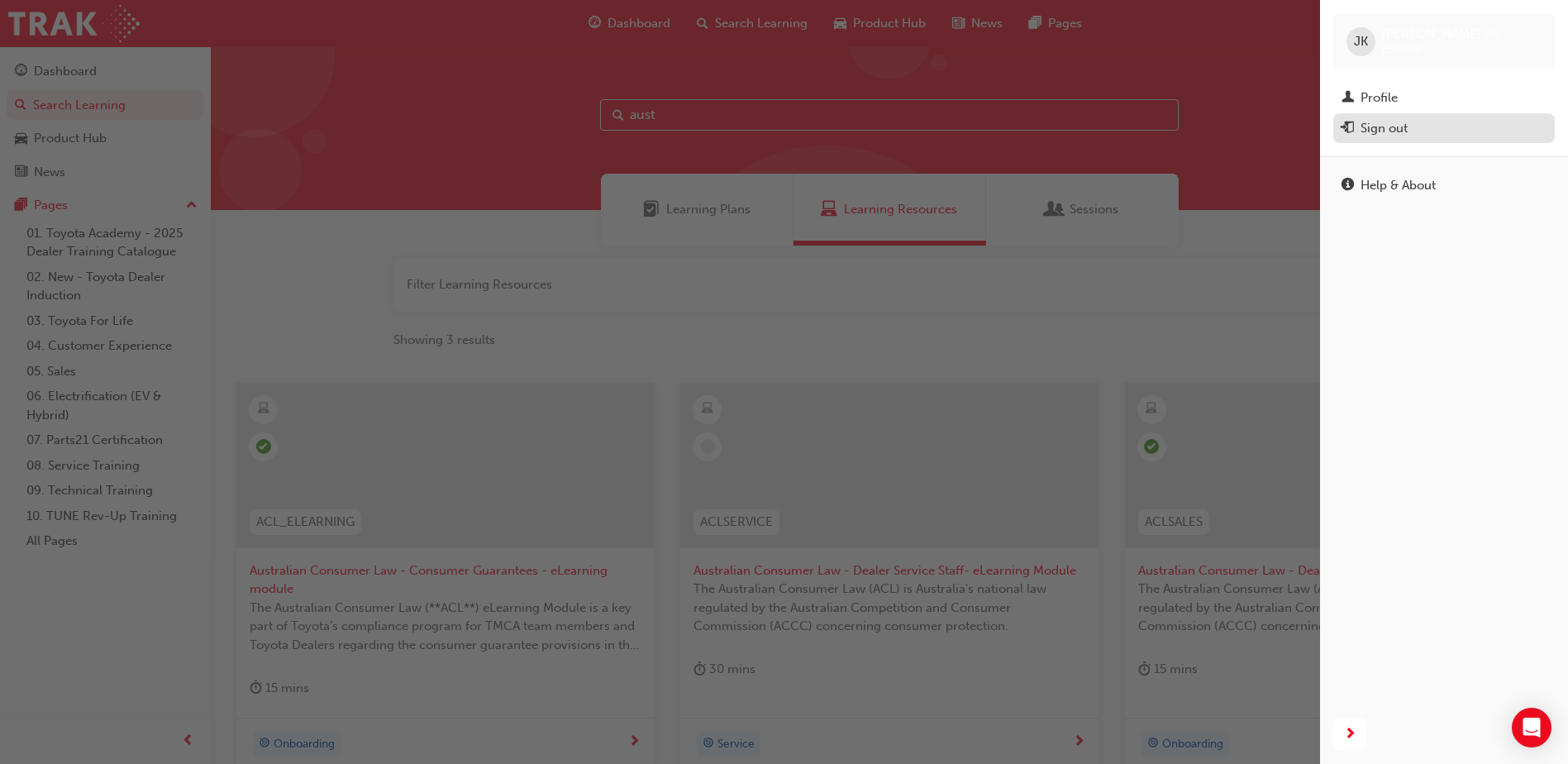
click at [1389, 129] on div "Sign out" at bounding box center [1384, 128] width 47 height 19
